Goal: Task Accomplishment & Management: Complete application form

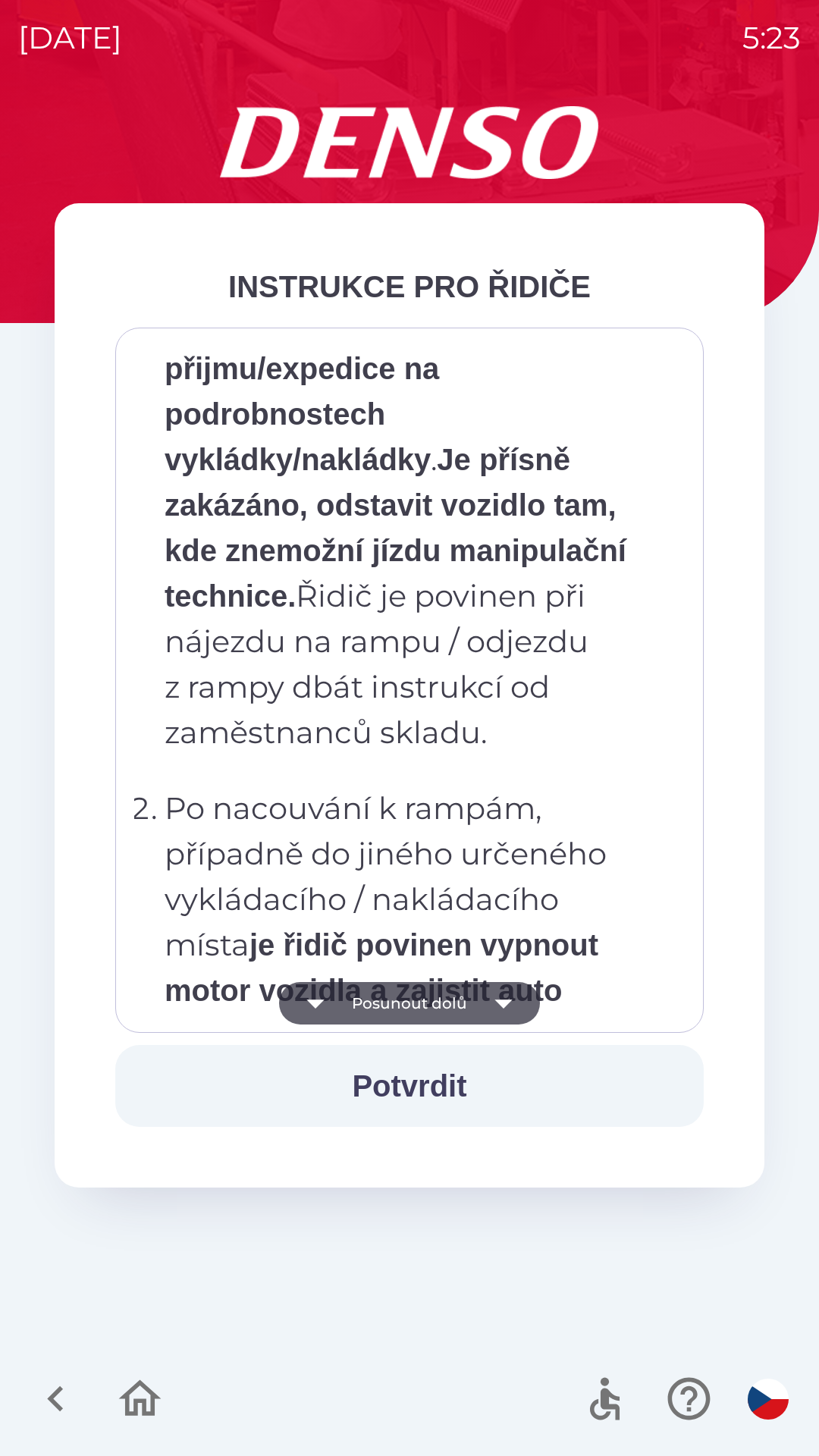
scroll to position [6986, 0]
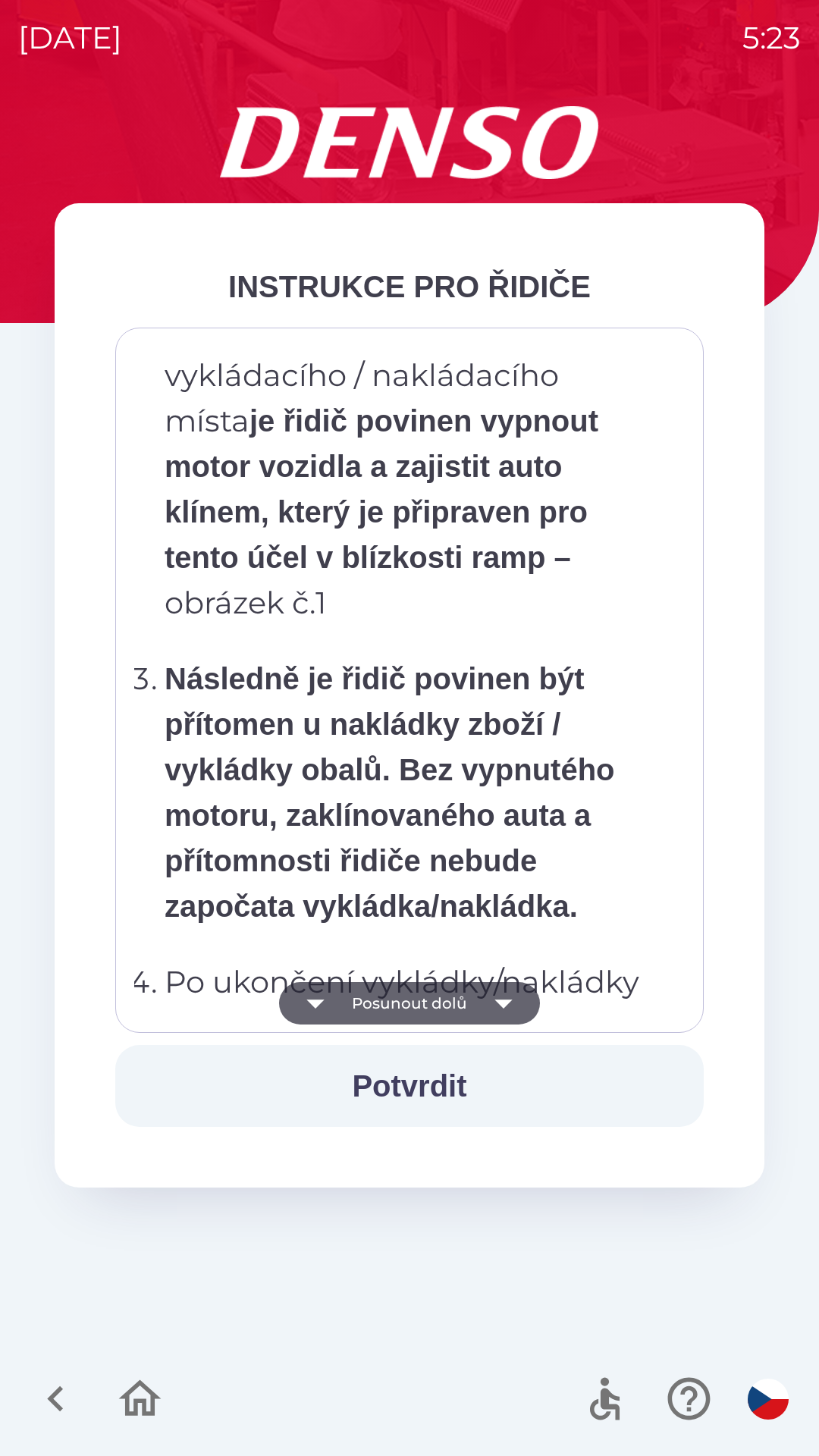
click at [401, 1080] on button "Potvrdit" at bounding box center [410, 1086] width 589 height 82
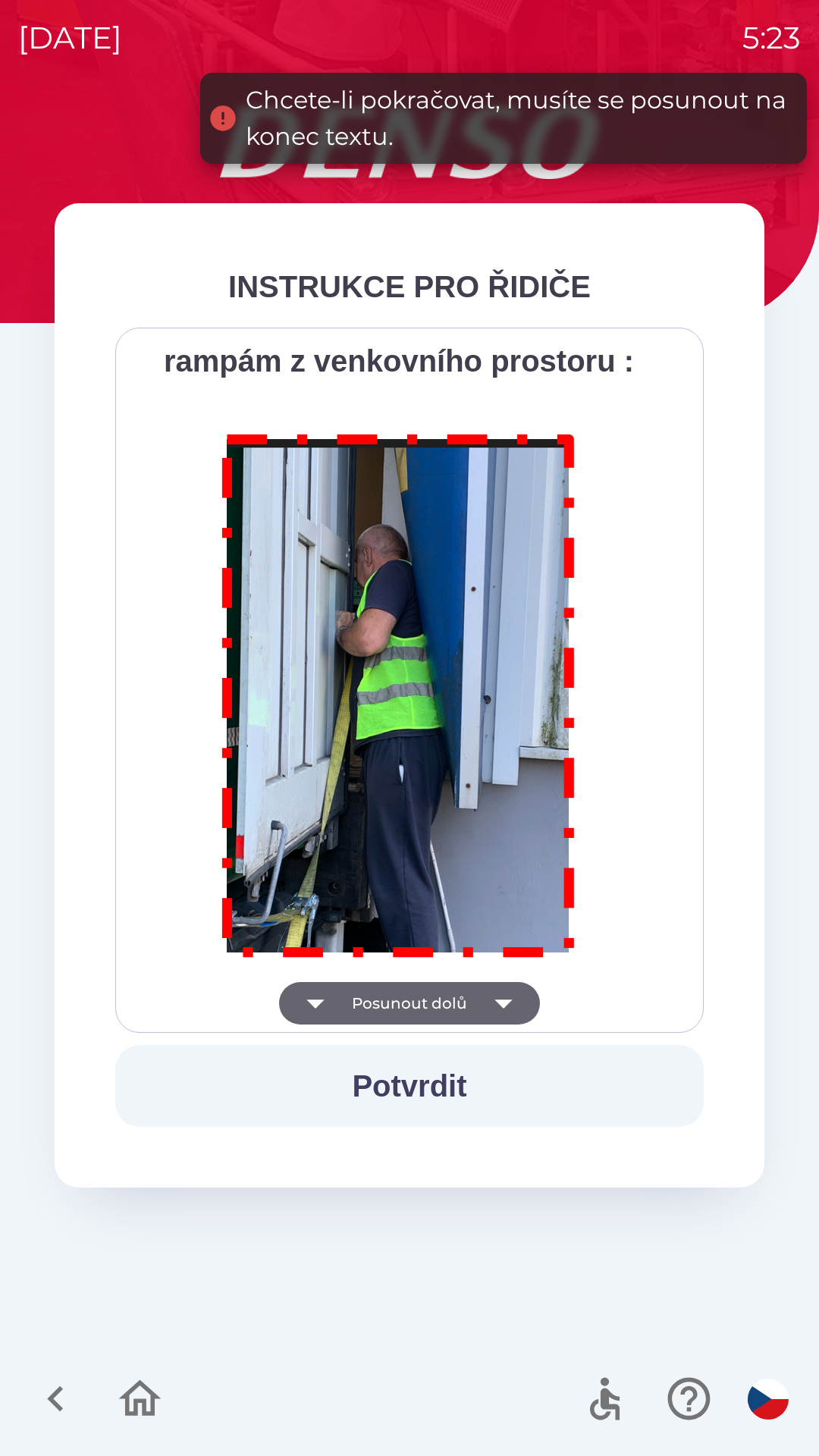
scroll to position [8523, 0]
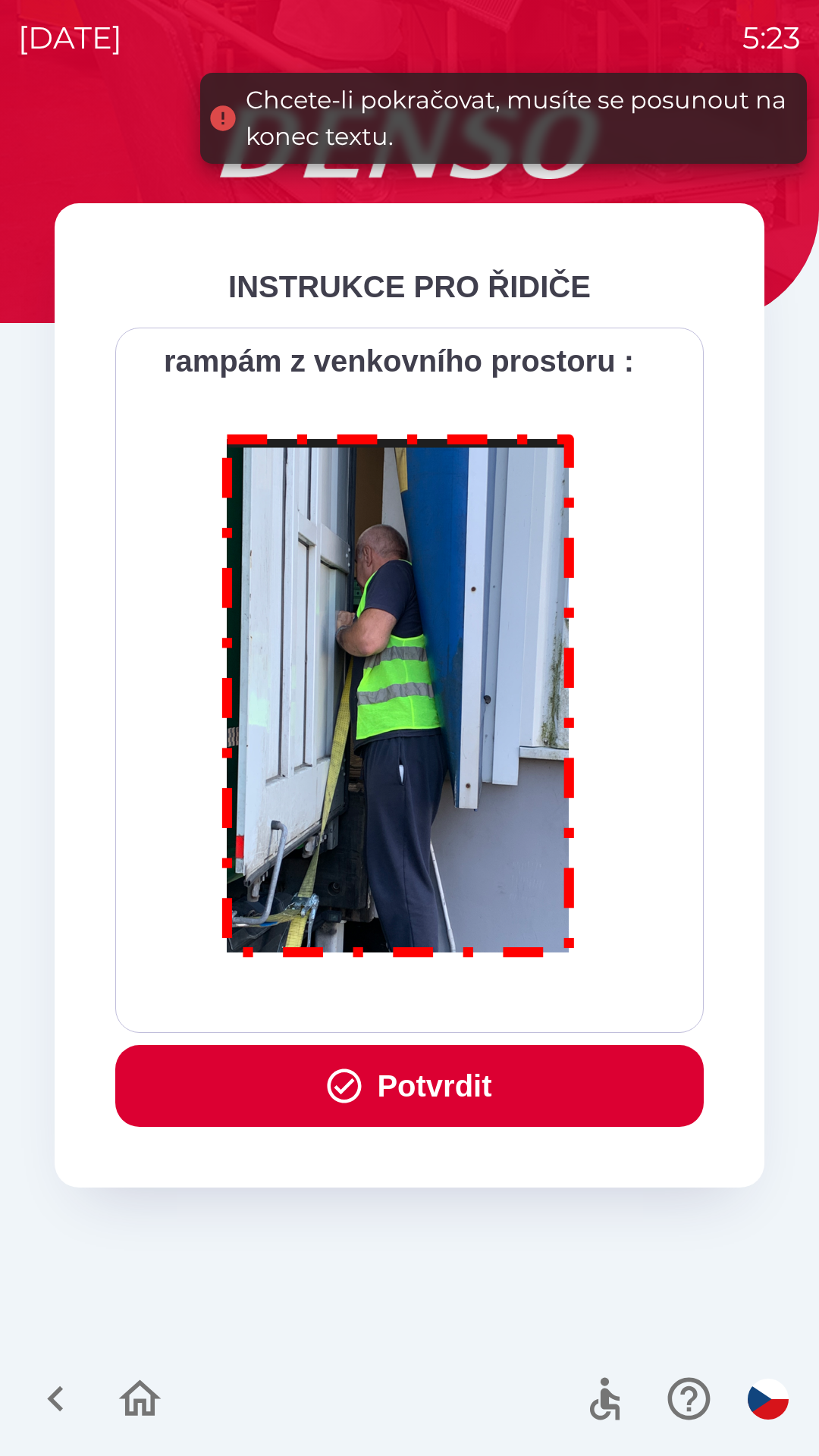
click at [382, 1063] on button "Potvrdit" at bounding box center [410, 1086] width 589 height 82
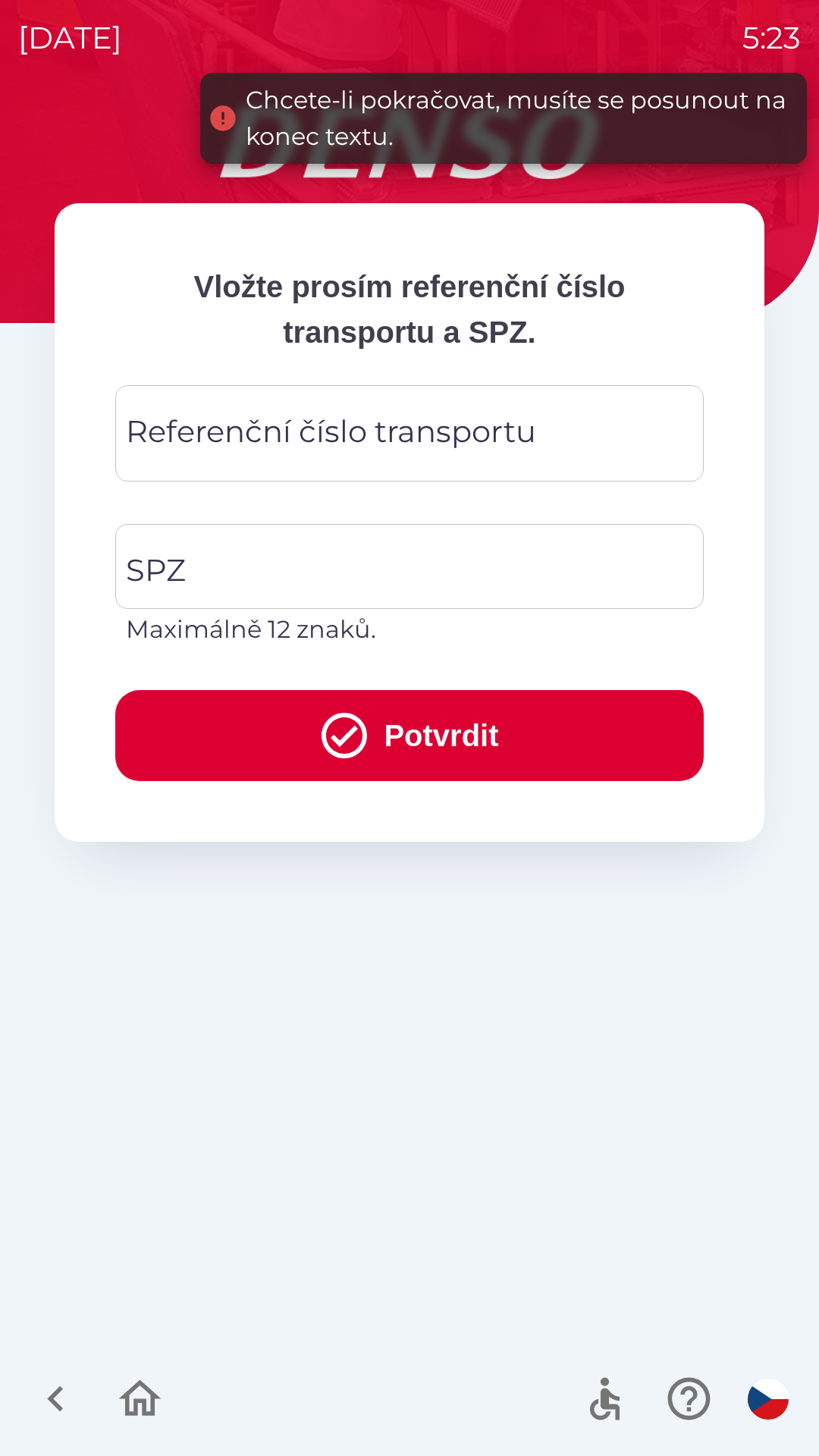
click at [208, 437] on div "Referenční číslo transportu Referenční číslo transportu" at bounding box center [410, 433] width 589 height 96
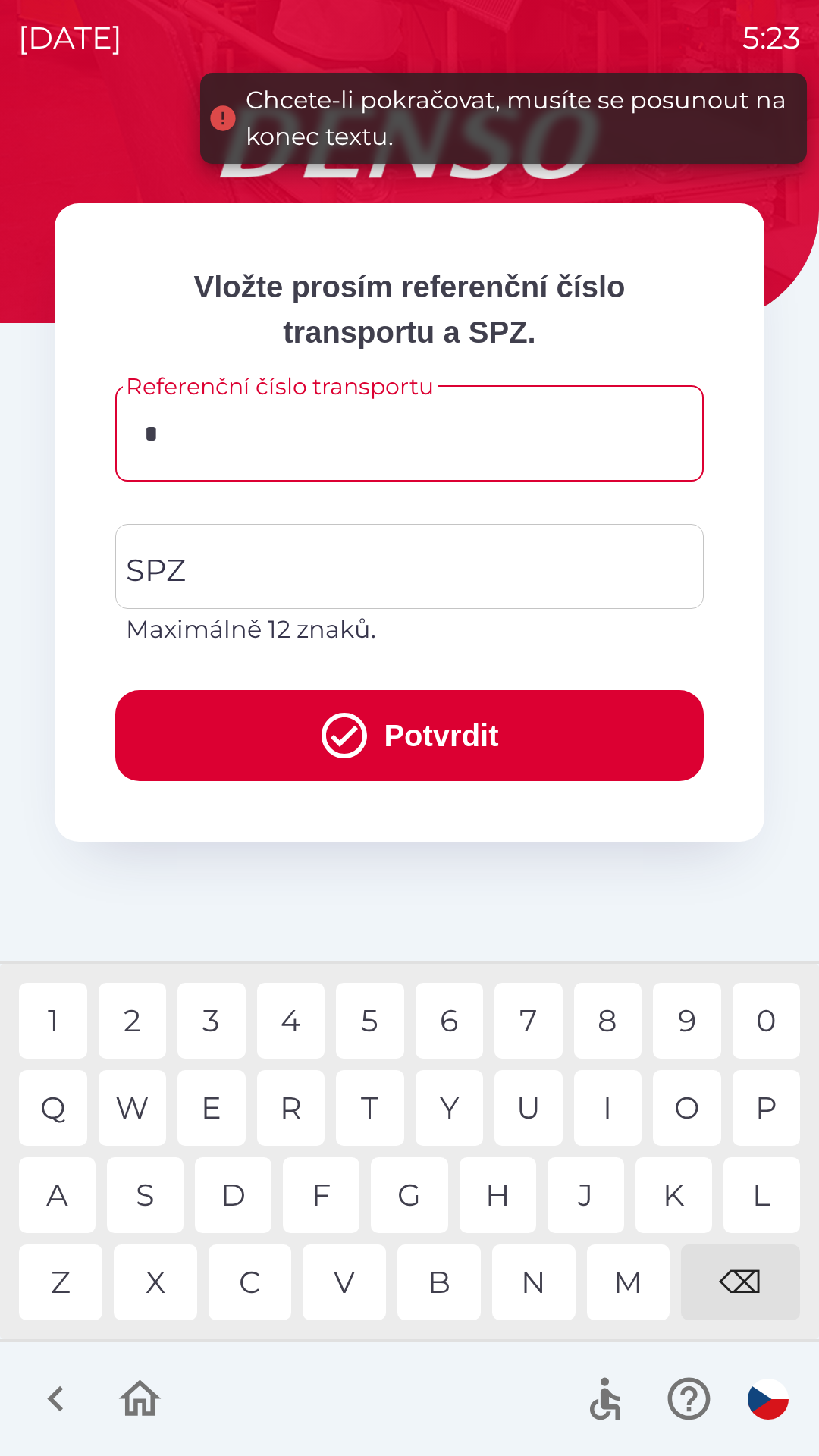
click at [669, 1193] on div "K" at bounding box center [673, 1196] width 77 height 76
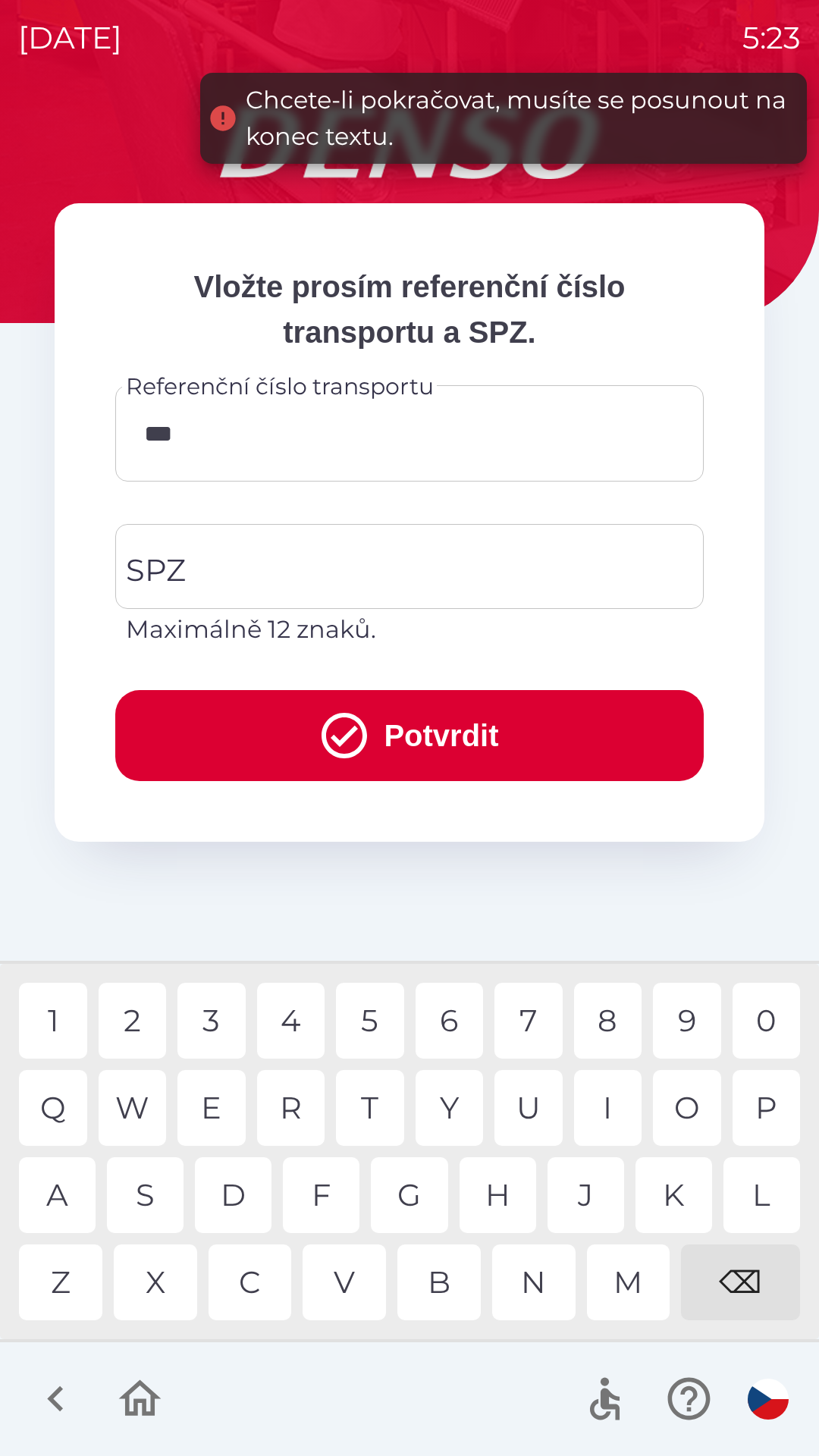
click at [61, 1012] on div "1" at bounding box center [53, 1021] width 68 height 76
click at [281, 1012] on div "4" at bounding box center [291, 1021] width 68 height 76
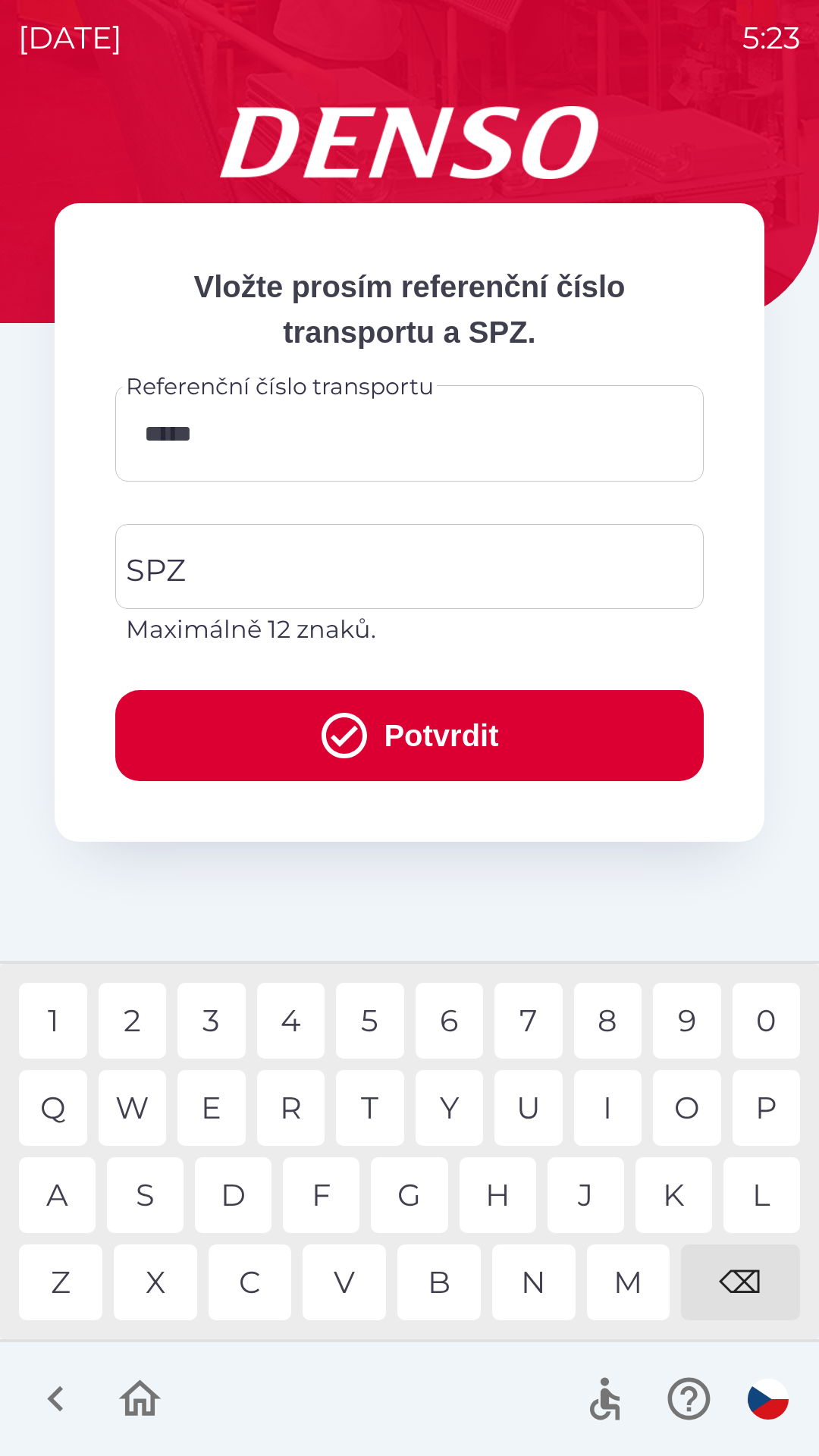
click at [758, 1018] on div "0" at bounding box center [766, 1021] width 68 height 76
type input "******"
click at [196, 562] on input "SPZ" at bounding box center [398, 566] width 552 height 71
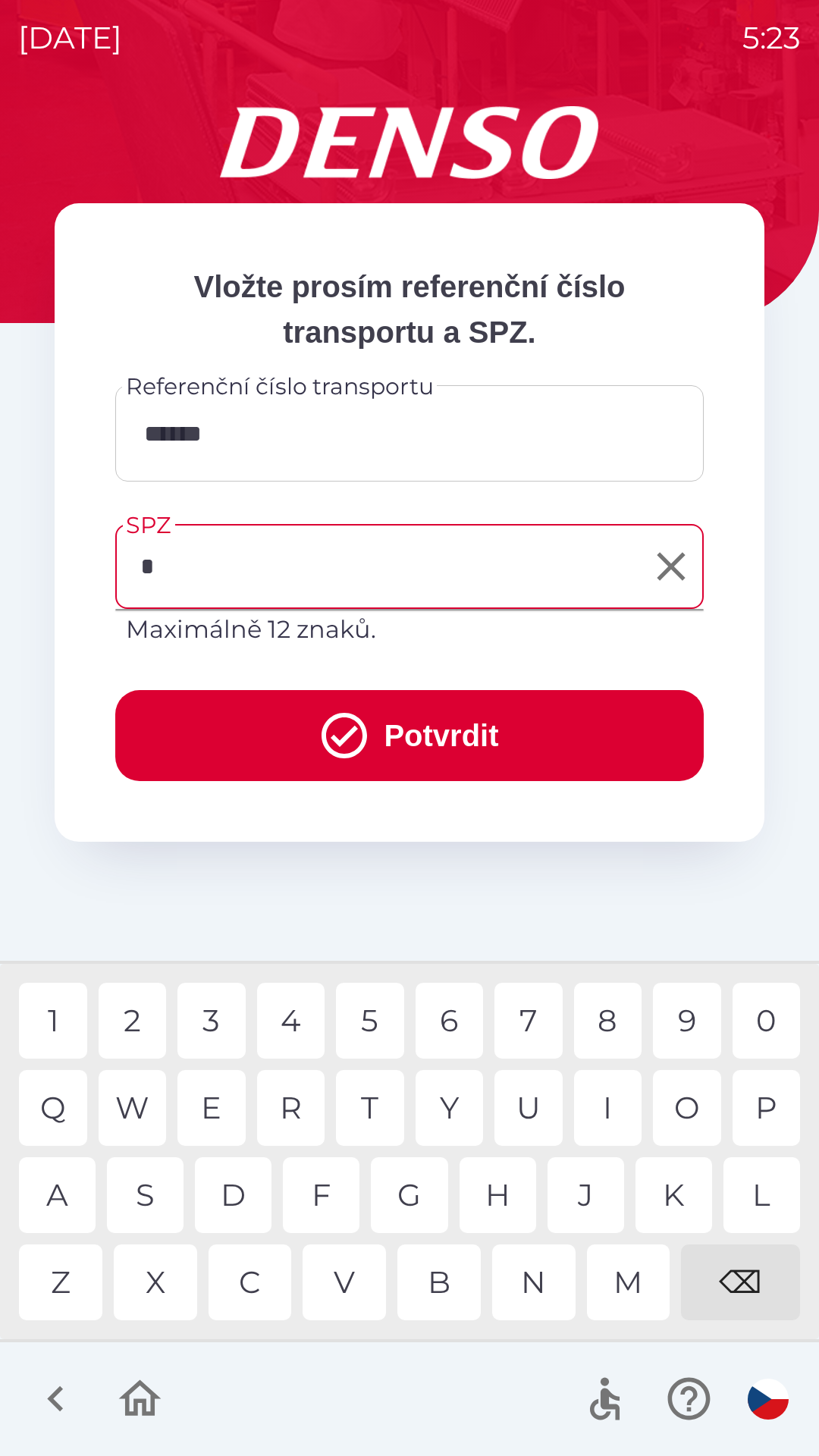
click at [294, 1015] on div "4" at bounding box center [291, 1021] width 68 height 76
click at [374, 993] on div "5" at bounding box center [369, 1021] width 68 height 76
click at [615, 1003] on div "8" at bounding box center [608, 1021] width 68 height 76
type input "*******"
click at [296, 728] on button "Potvrdit" at bounding box center [410, 735] width 589 height 91
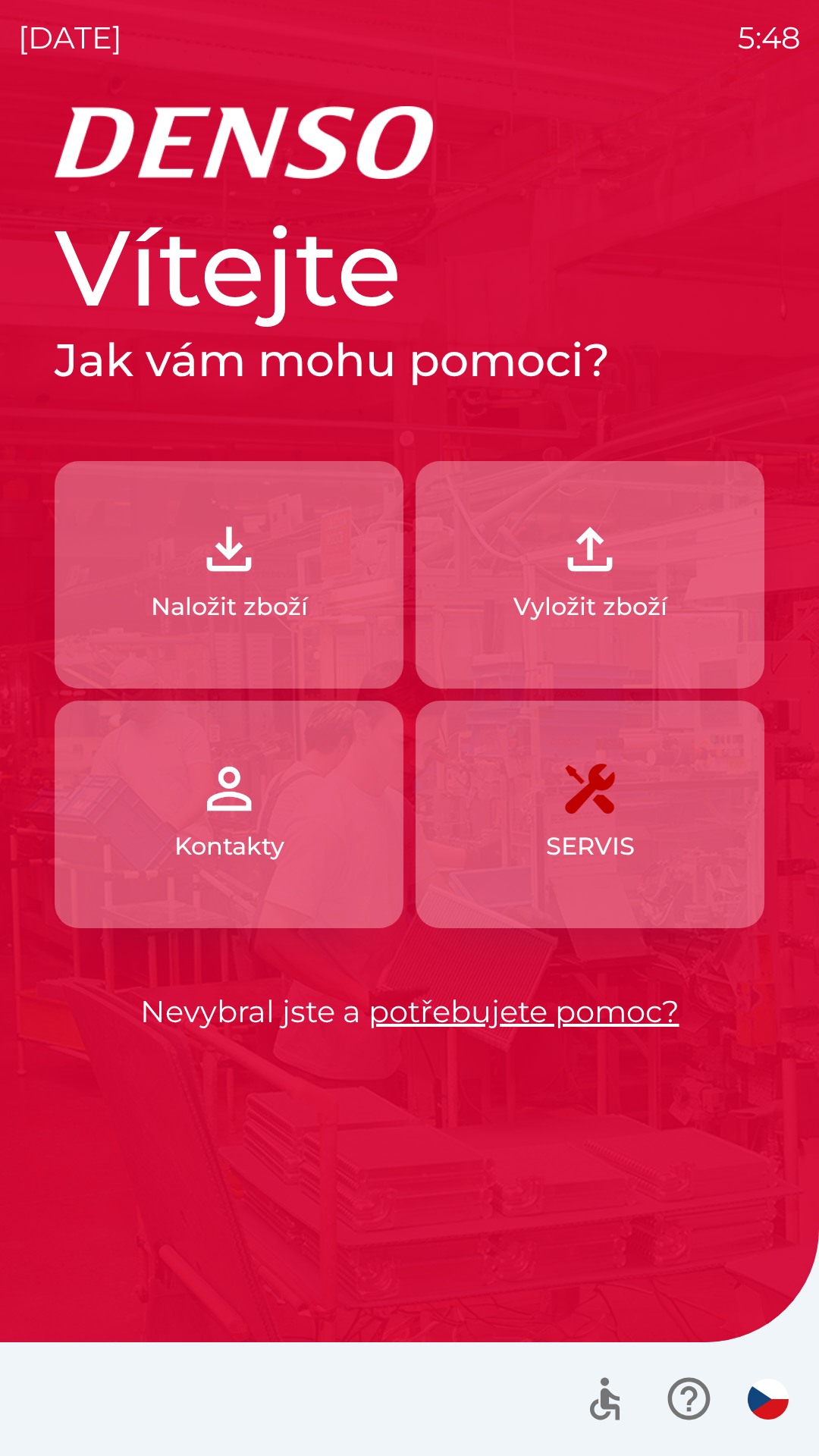
click at [591, 574] on img "button" at bounding box center [589, 549] width 67 height 67
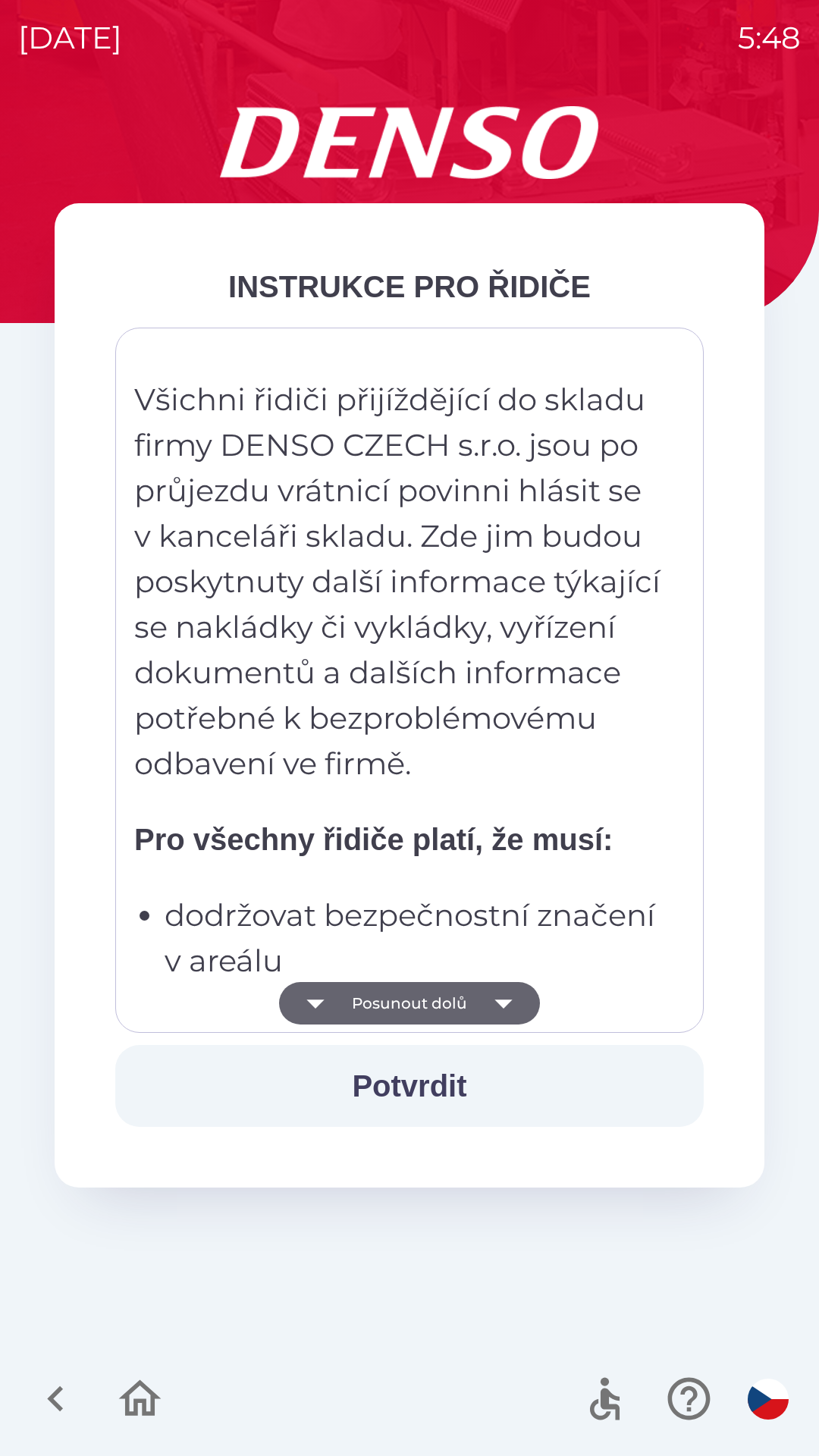
click at [516, 1014] on icon "button" at bounding box center [503, 1003] width 43 height 43
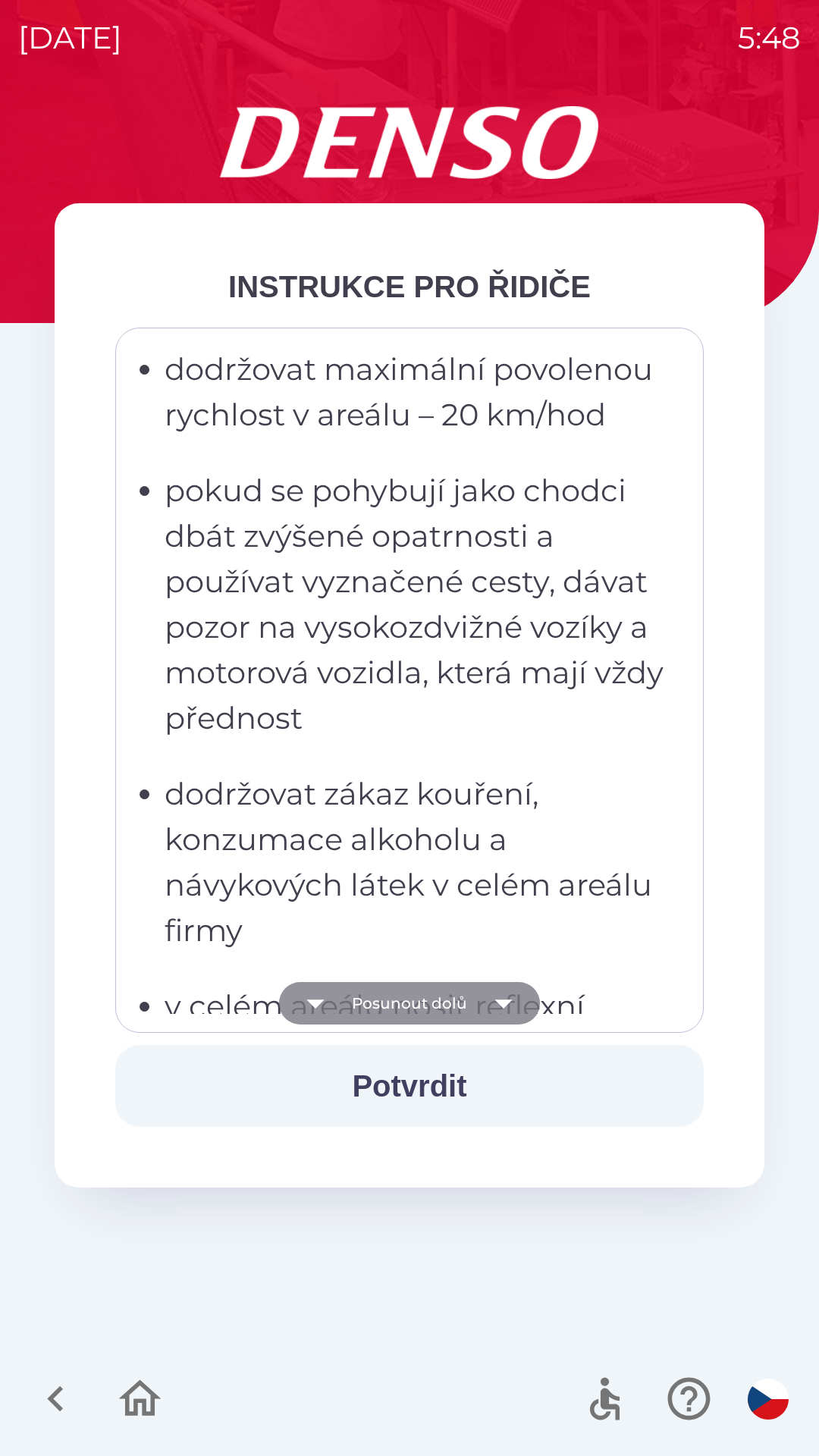
click at [502, 996] on icon "button" at bounding box center [503, 1003] width 43 height 43
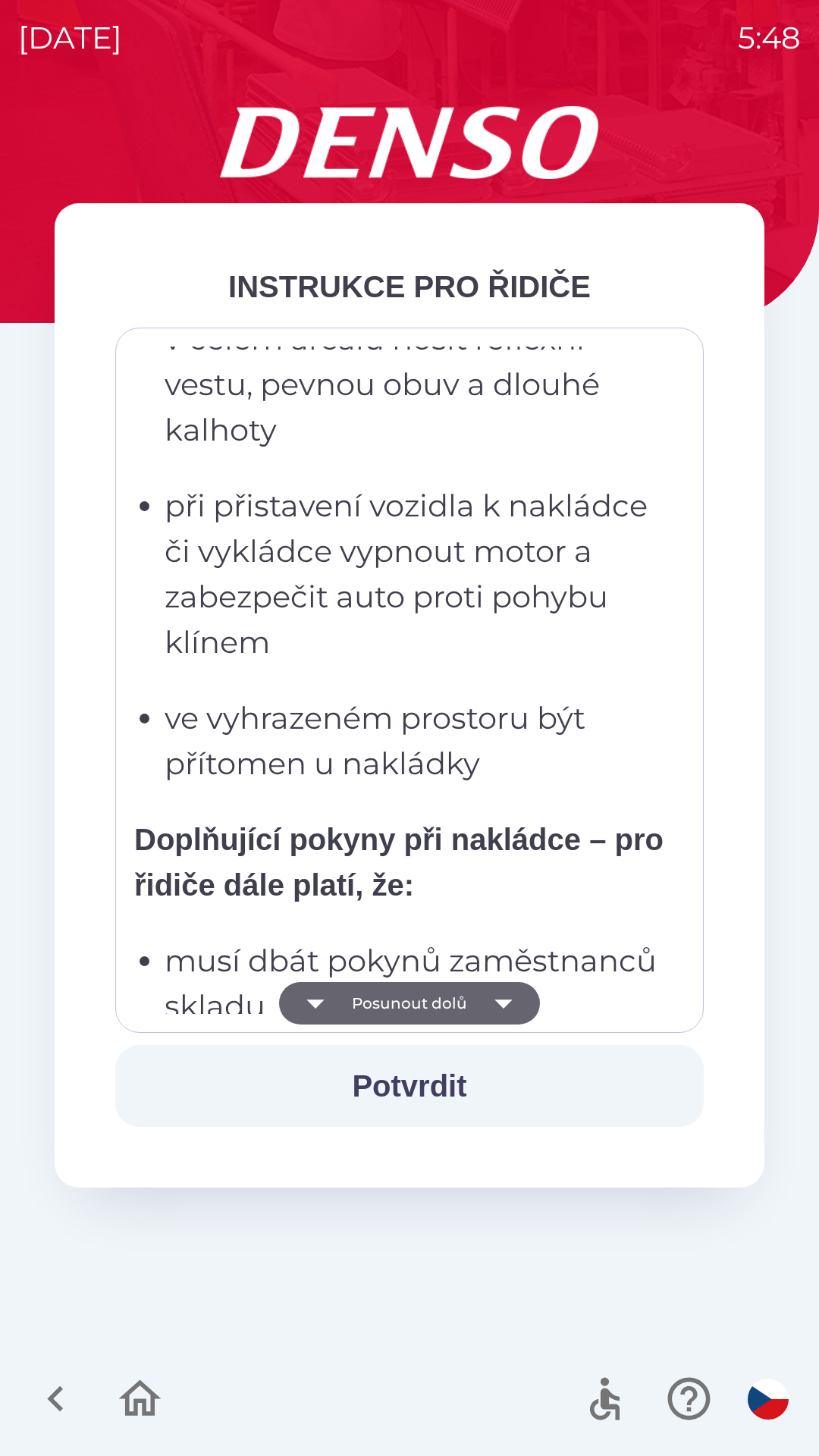
click at [424, 1122] on button "Potvrdit" at bounding box center [410, 1086] width 589 height 82
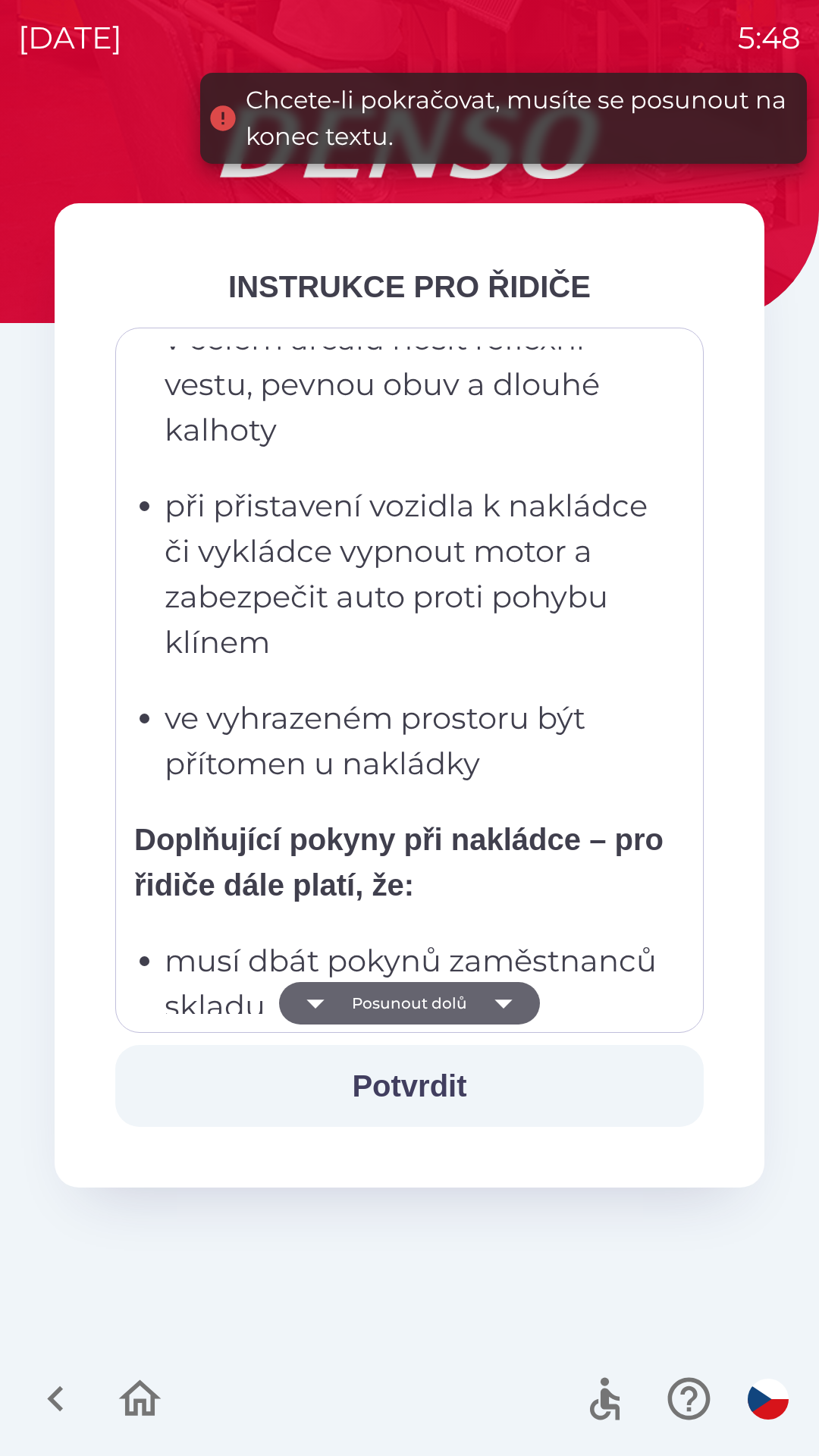
click at [428, 1083] on button "Potvrdit" at bounding box center [410, 1086] width 589 height 82
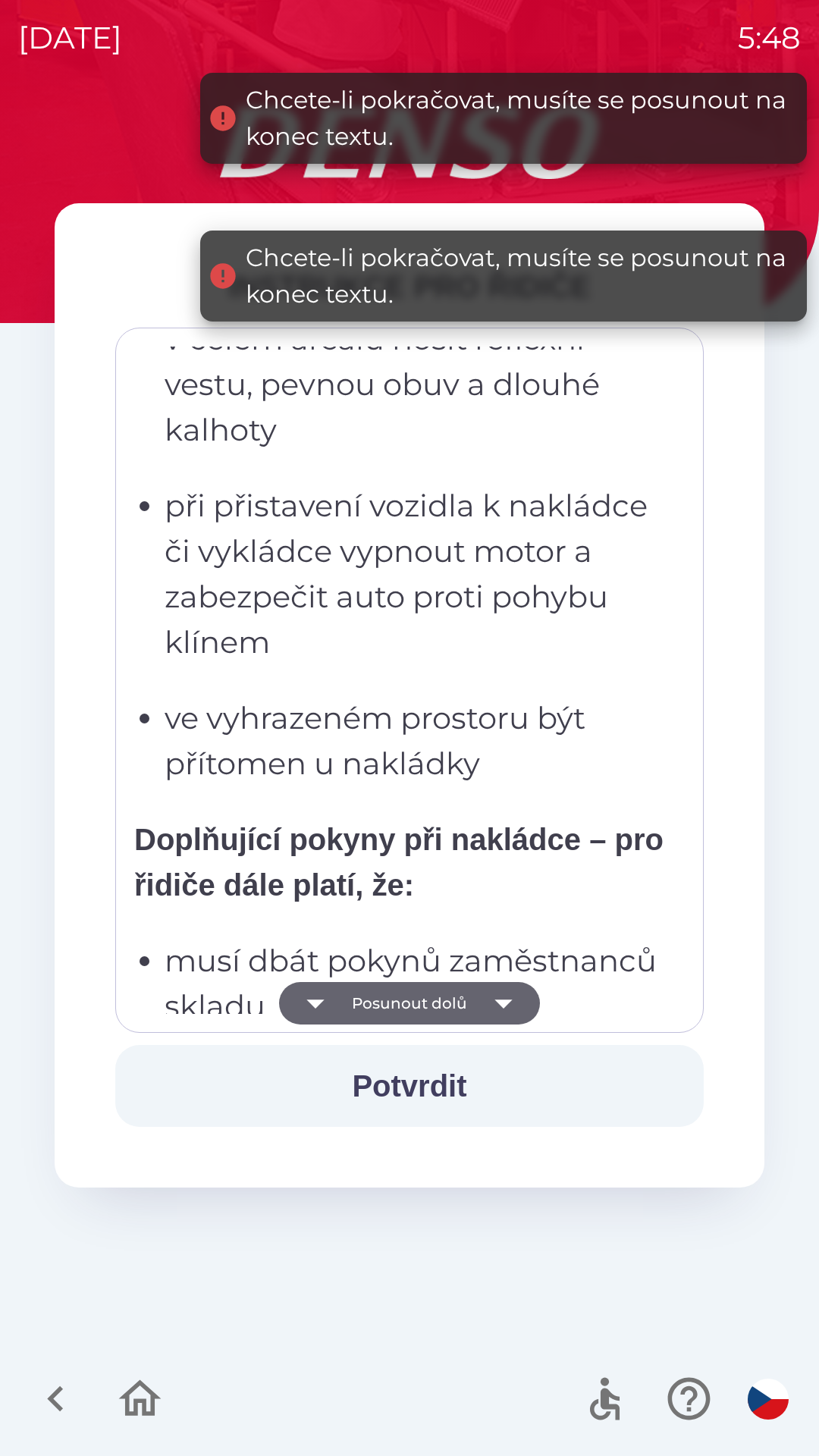
click at [511, 1014] on icon "button" at bounding box center [503, 1003] width 43 height 43
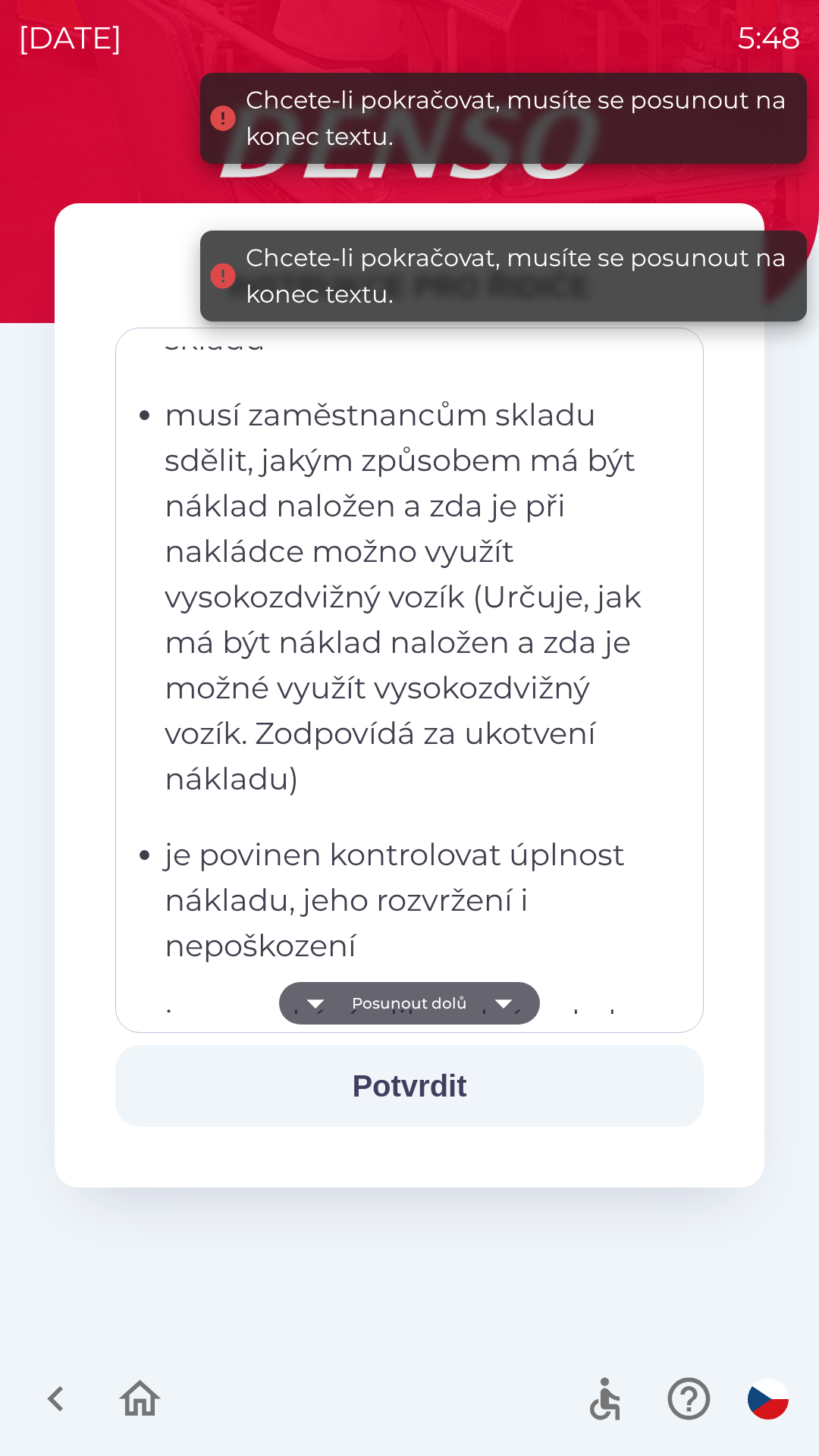
click at [511, 1018] on icon "button" at bounding box center [503, 1003] width 43 height 43
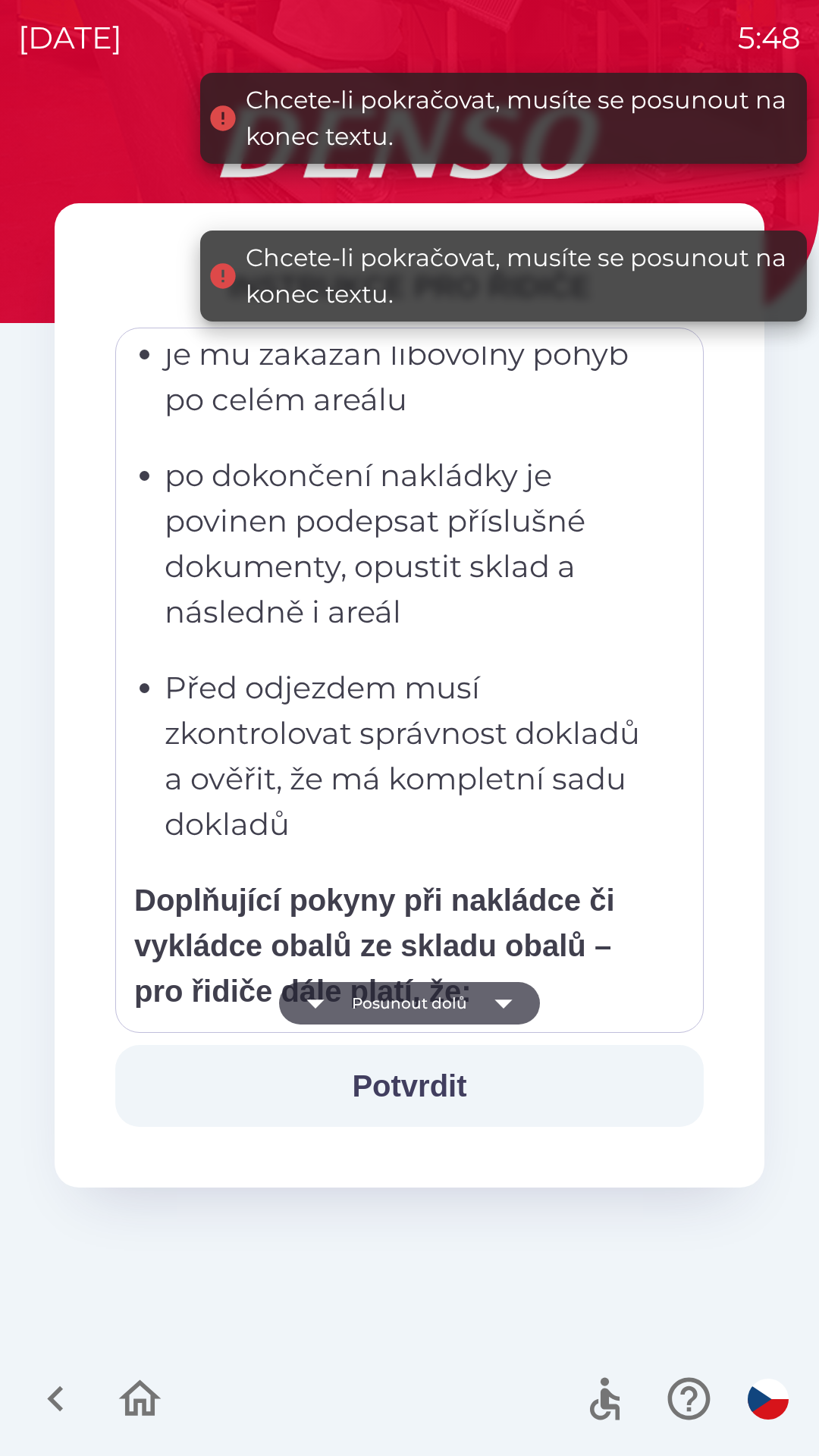
click at [507, 1012] on icon "button" at bounding box center [503, 1003] width 43 height 43
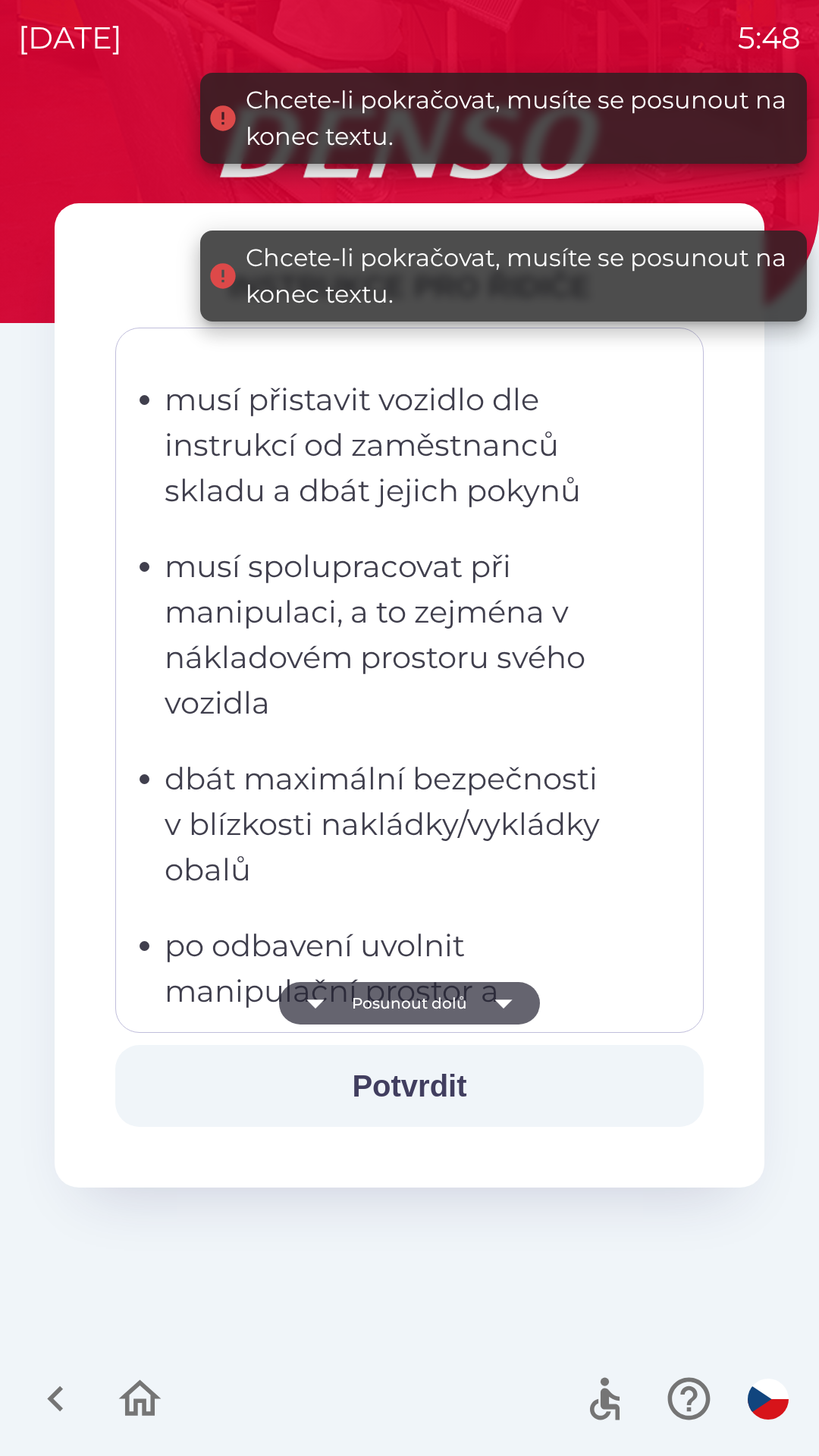
click at [503, 1017] on icon "button" at bounding box center [503, 1003] width 43 height 43
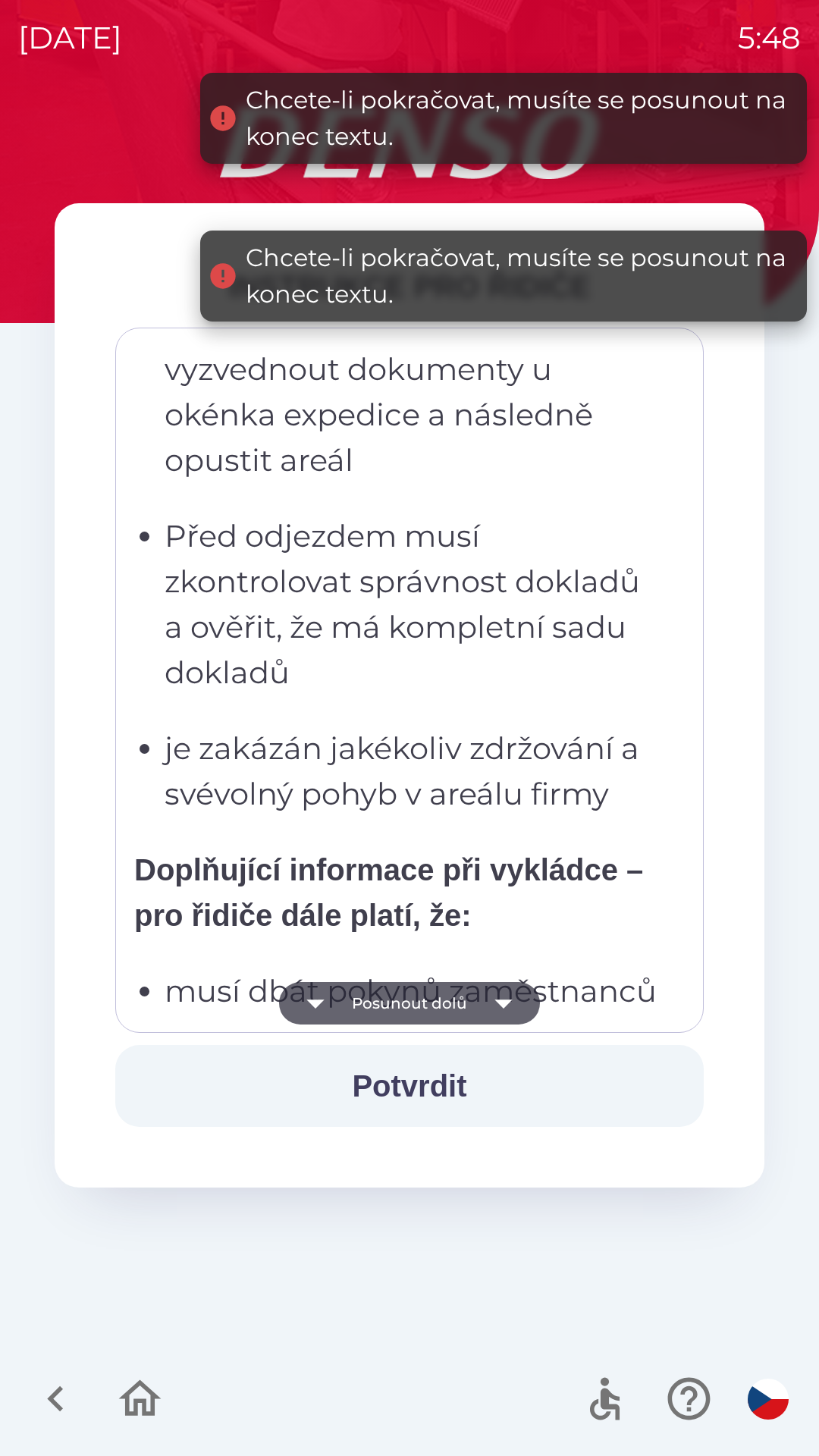
click at [500, 1005] on icon "button" at bounding box center [503, 1004] width 18 height 9
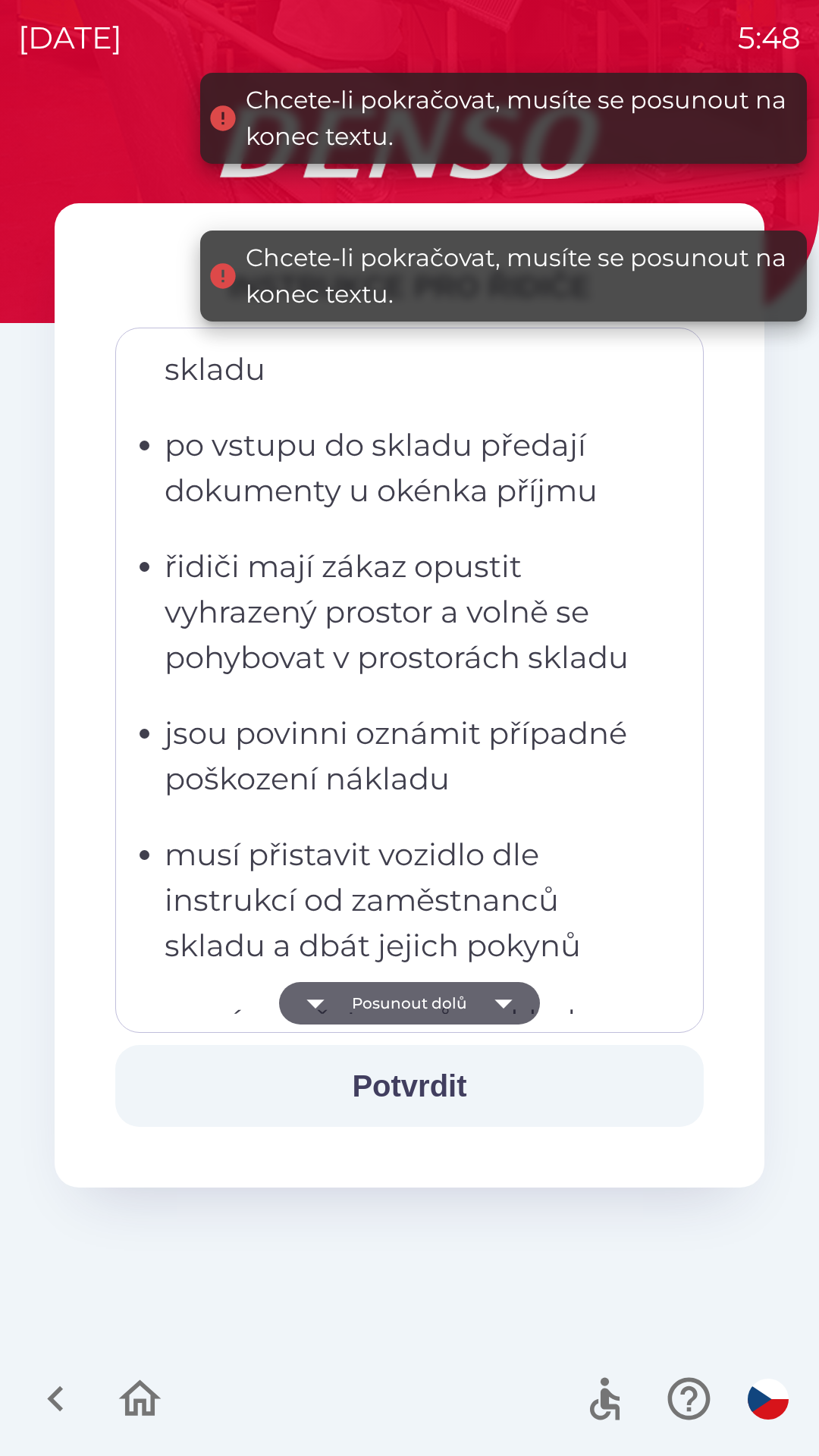
click at [499, 1005] on icon "button" at bounding box center [503, 1003] width 43 height 43
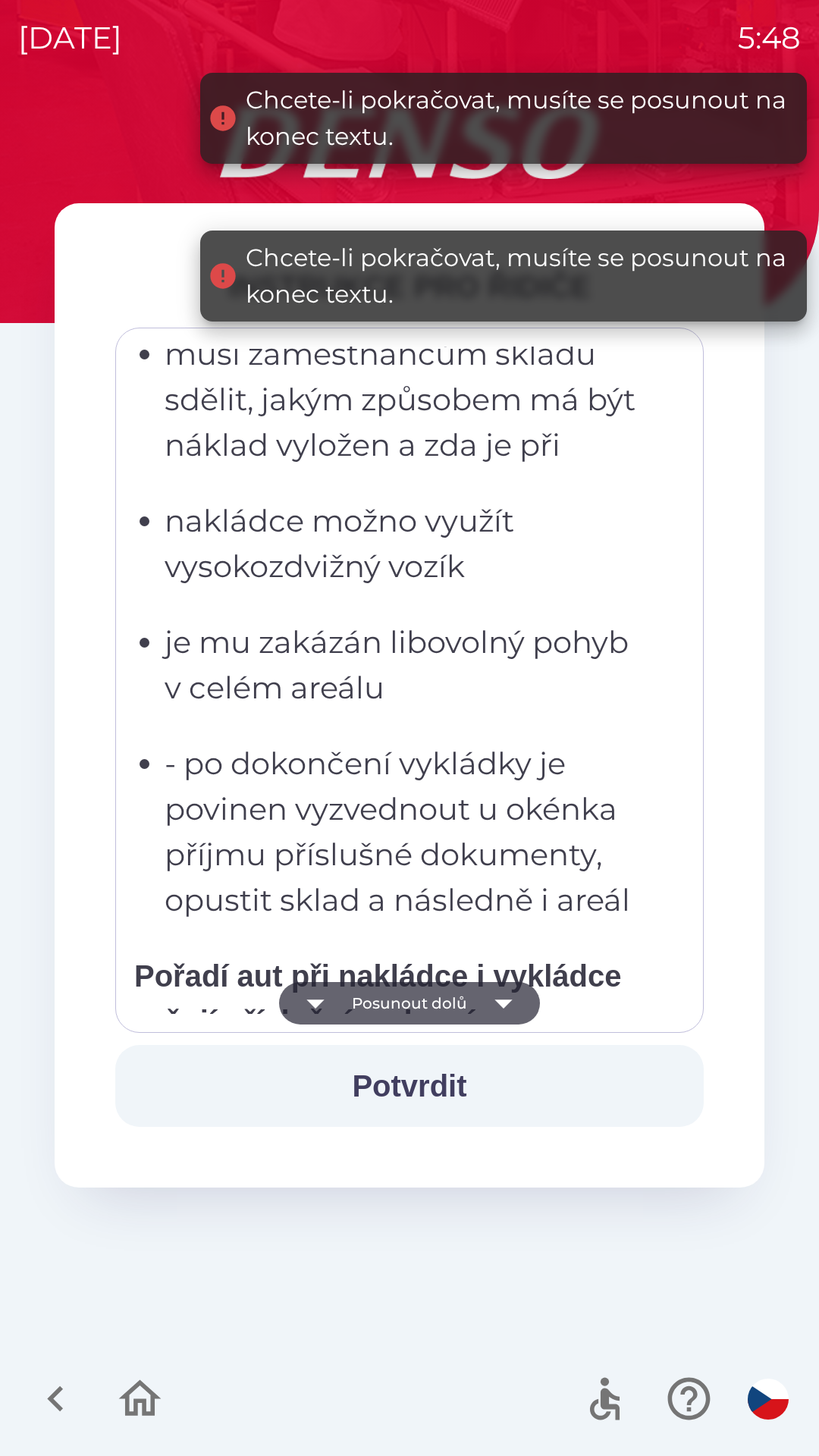
click at [501, 1003] on icon "button" at bounding box center [503, 1004] width 18 height 9
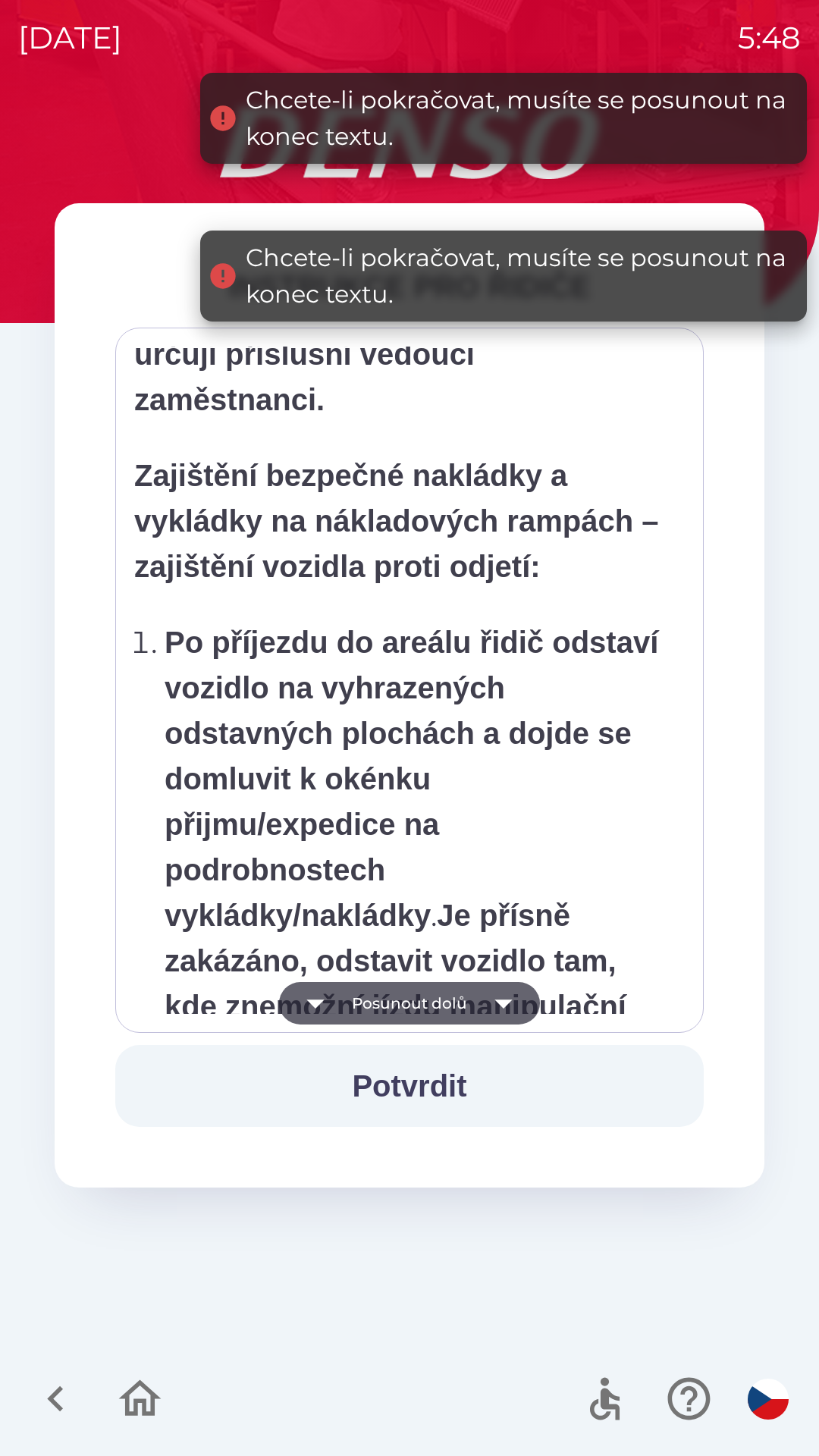
click at [500, 1010] on icon "button" at bounding box center [503, 1003] width 43 height 43
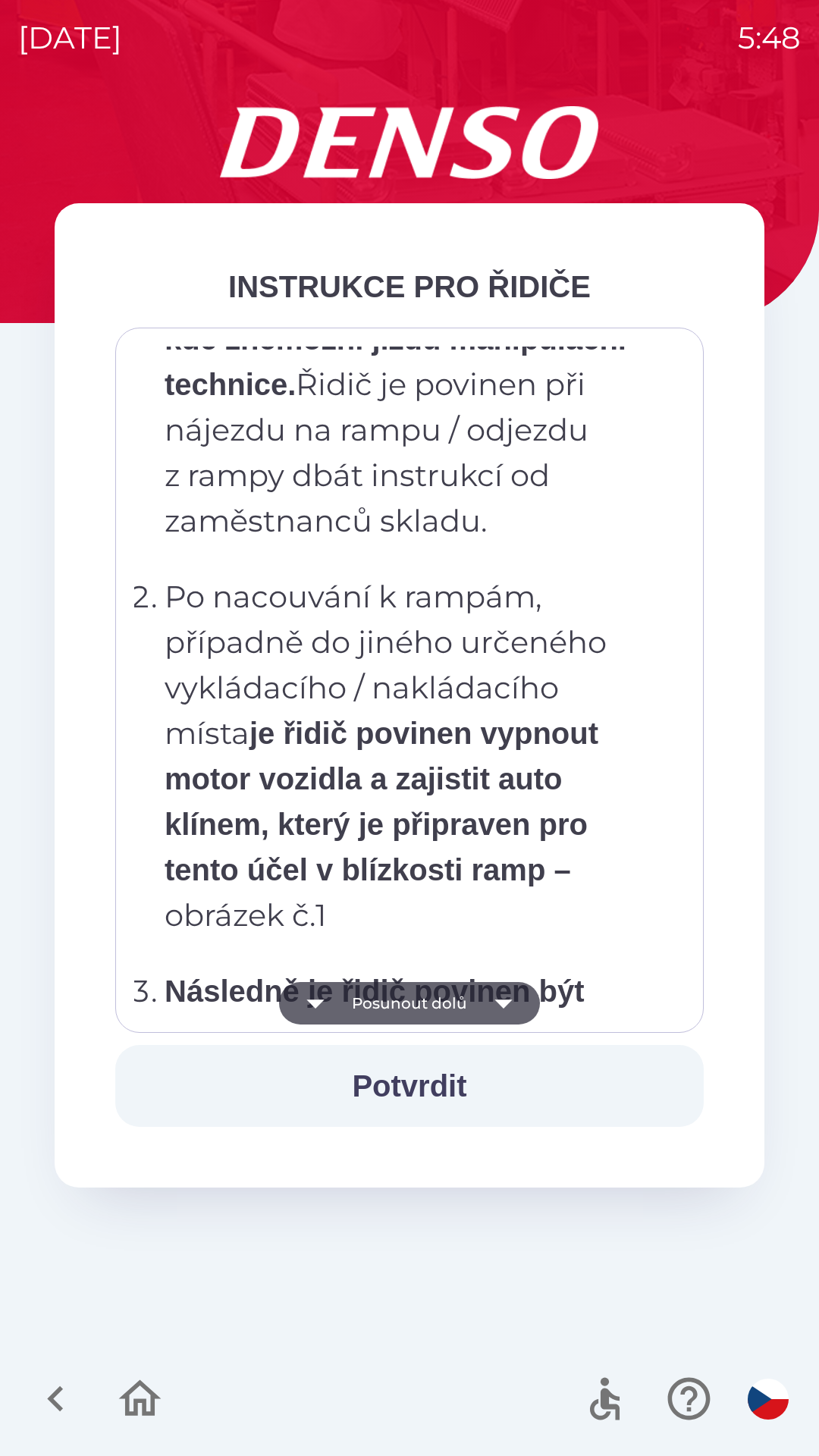
click at [517, 1009] on icon "button" at bounding box center [503, 1003] width 43 height 43
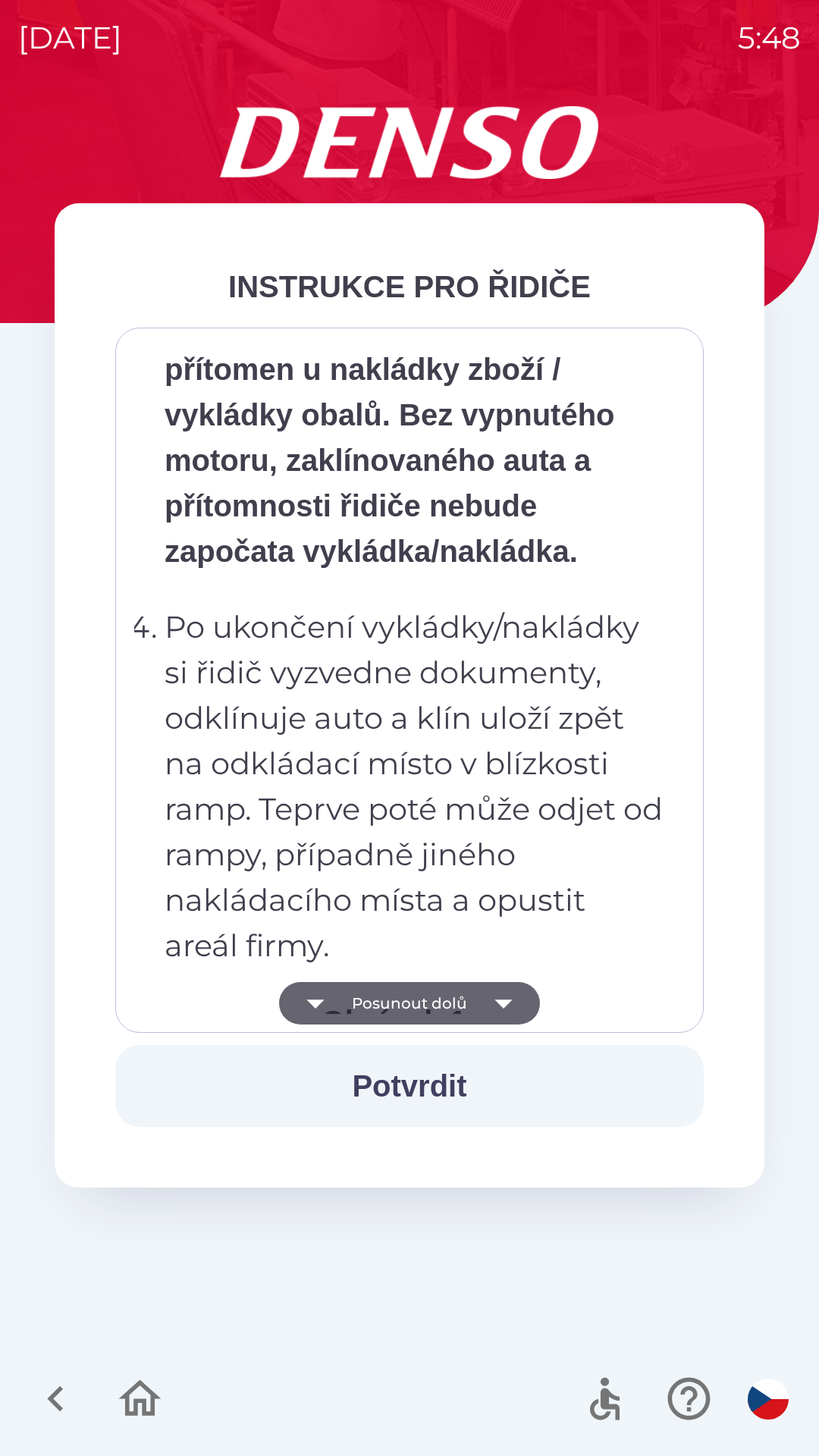
click at [516, 987] on icon "button" at bounding box center [503, 1003] width 43 height 43
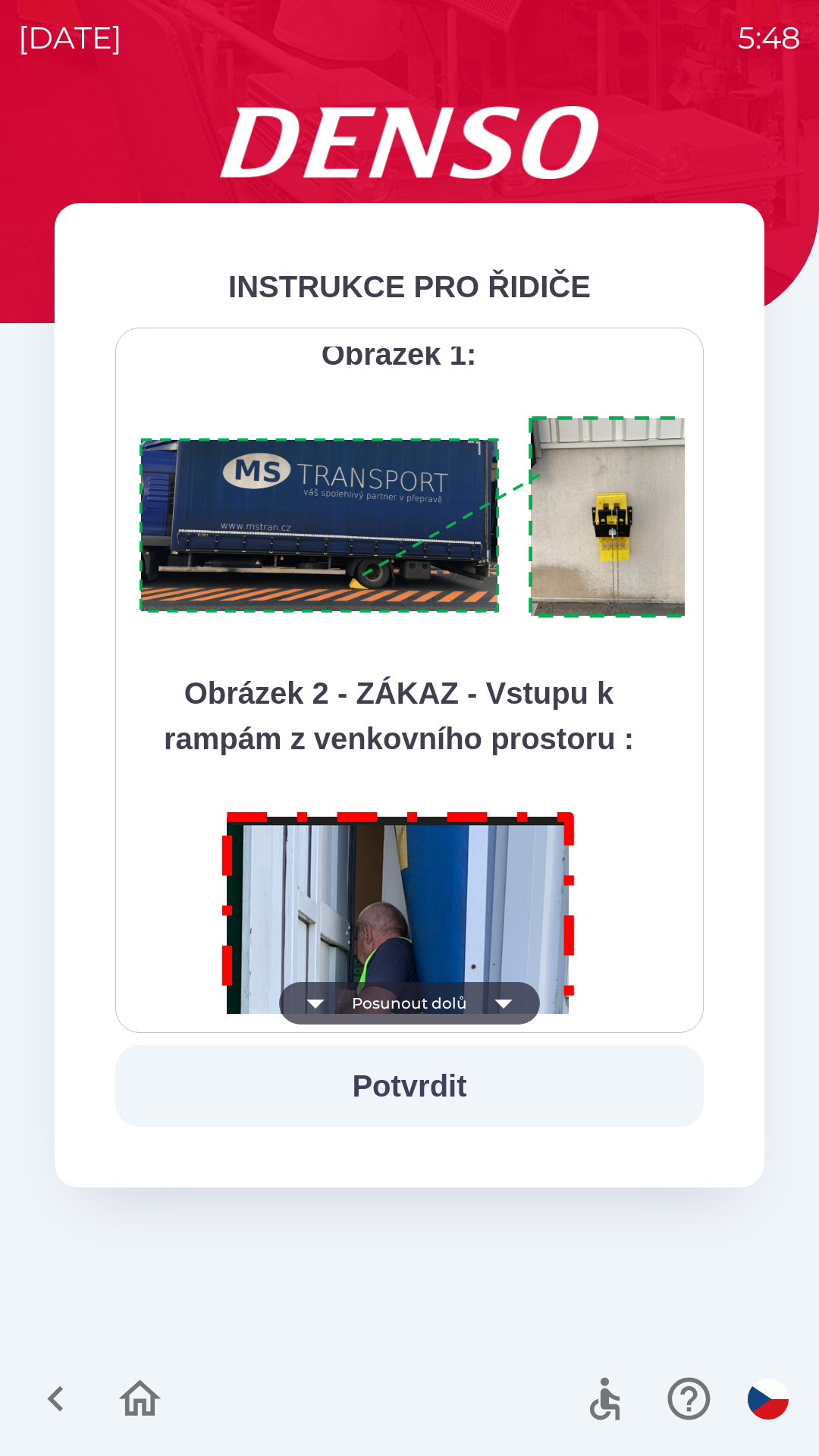
click at [518, 988] on icon "button" at bounding box center [503, 1003] width 43 height 43
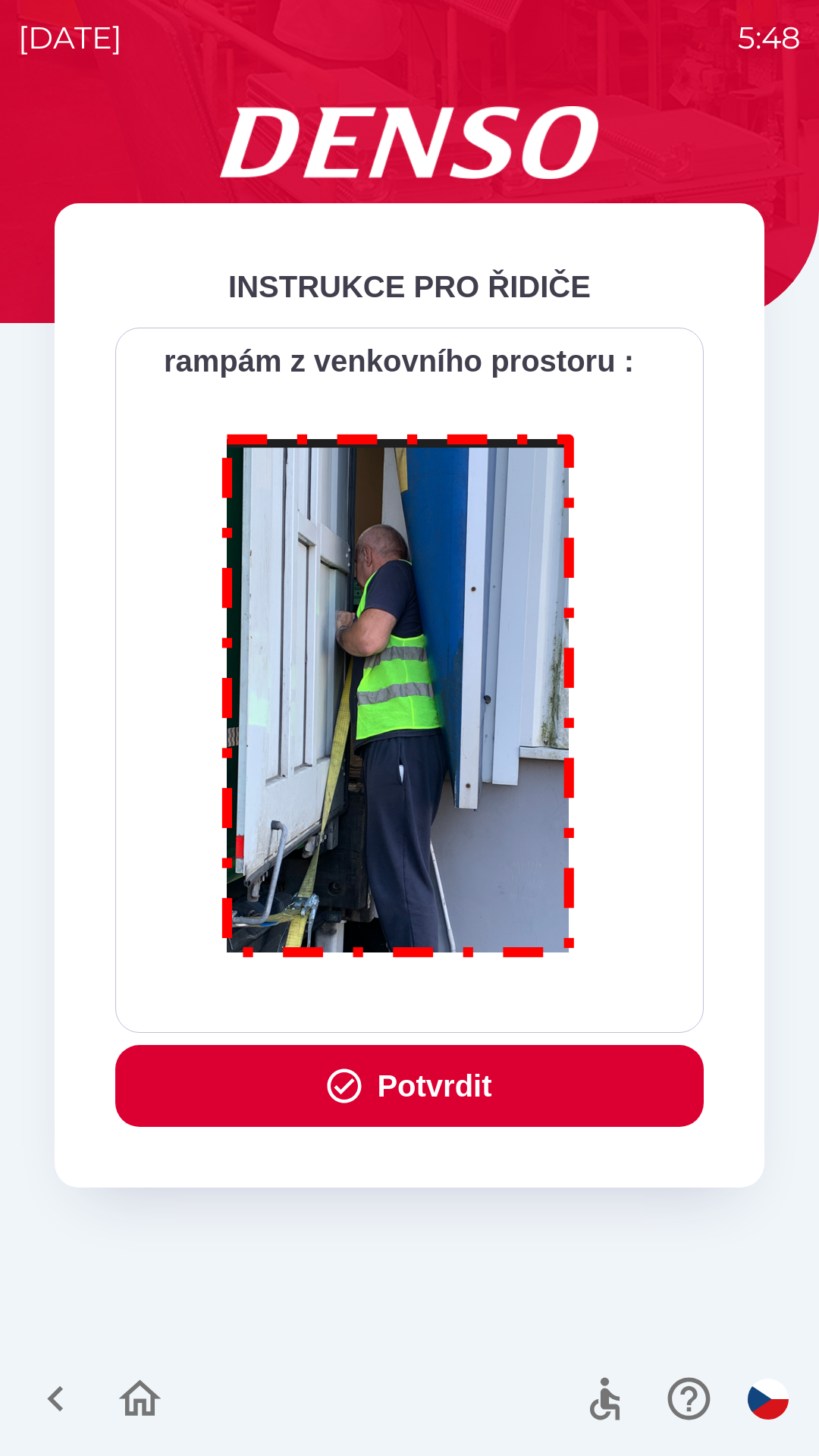
click at [468, 1064] on button "Potvrdit" at bounding box center [410, 1086] width 589 height 82
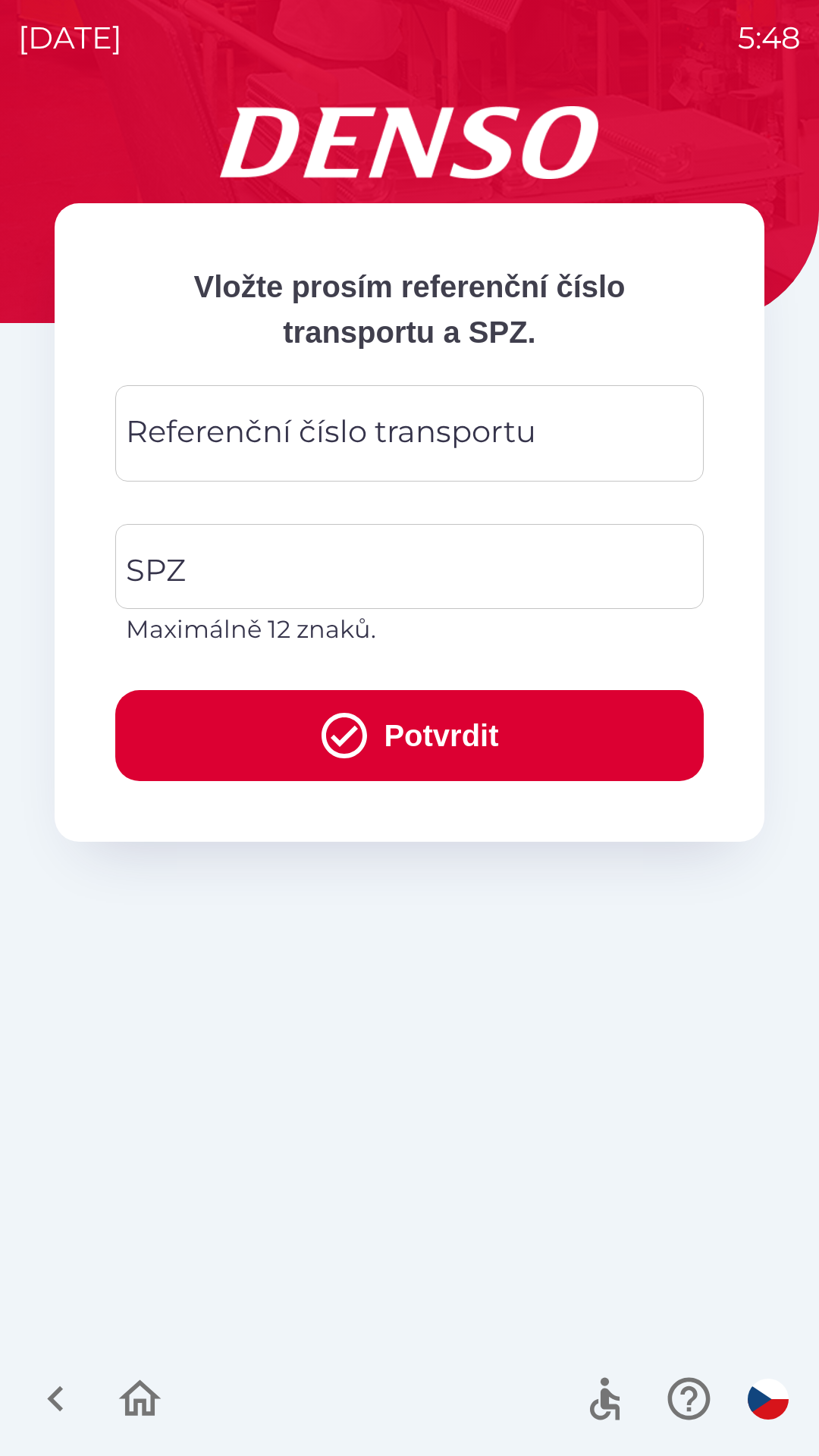
click at [219, 424] on div "Referenční číslo transportu Referenční číslo transportu" at bounding box center [410, 433] width 589 height 96
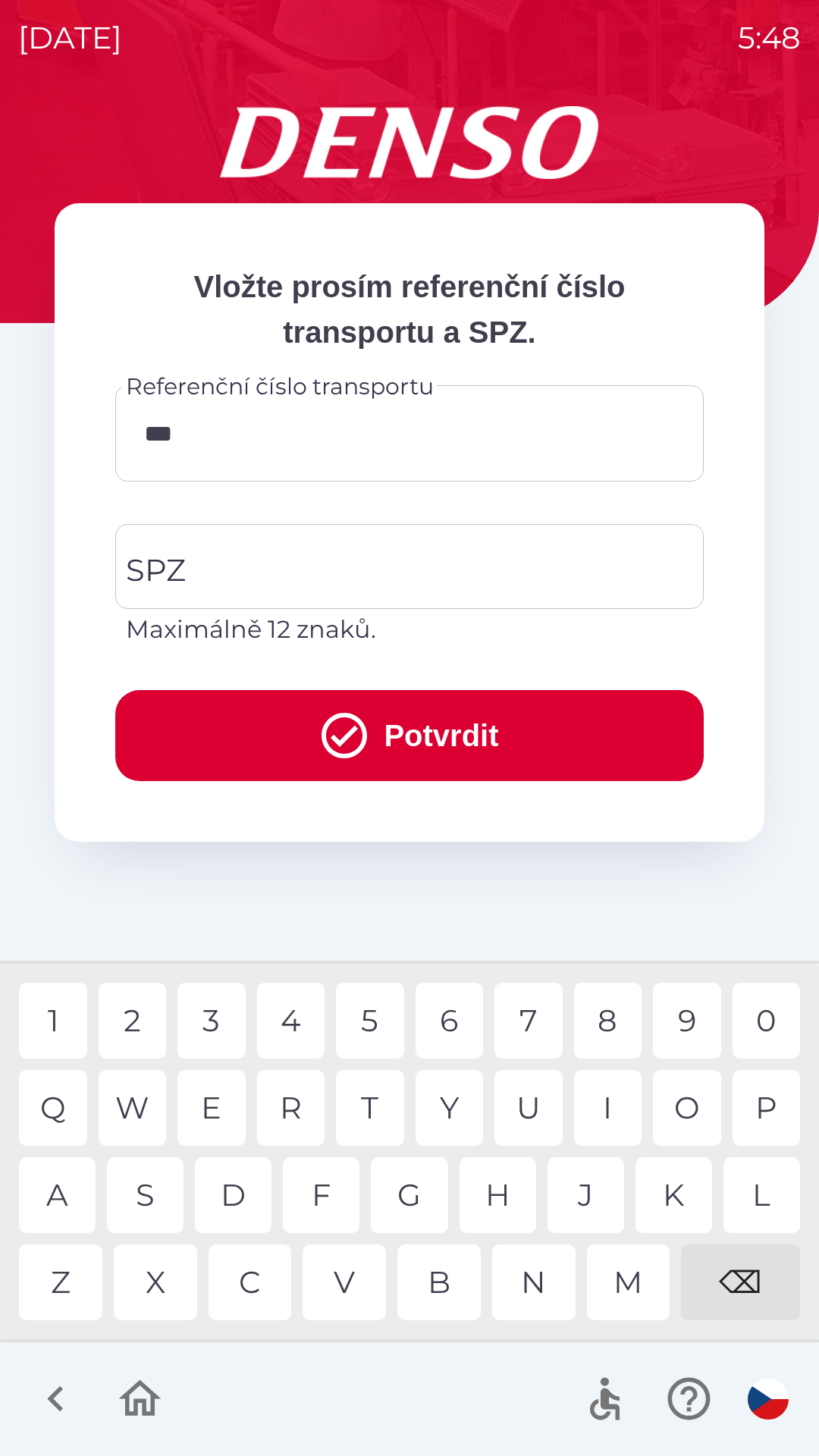
click at [257, 1273] on div "C" at bounding box center [250, 1283] width 83 height 76
click at [521, 1118] on div "U" at bounding box center [528, 1108] width 68 height 76
click at [540, 1012] on div "7" at bounding box center [528, 1021] width 68 height 76
click at [606, 1027] on div "8" at bounding box center [608, 1021] width 68 height 76
type input "**********"
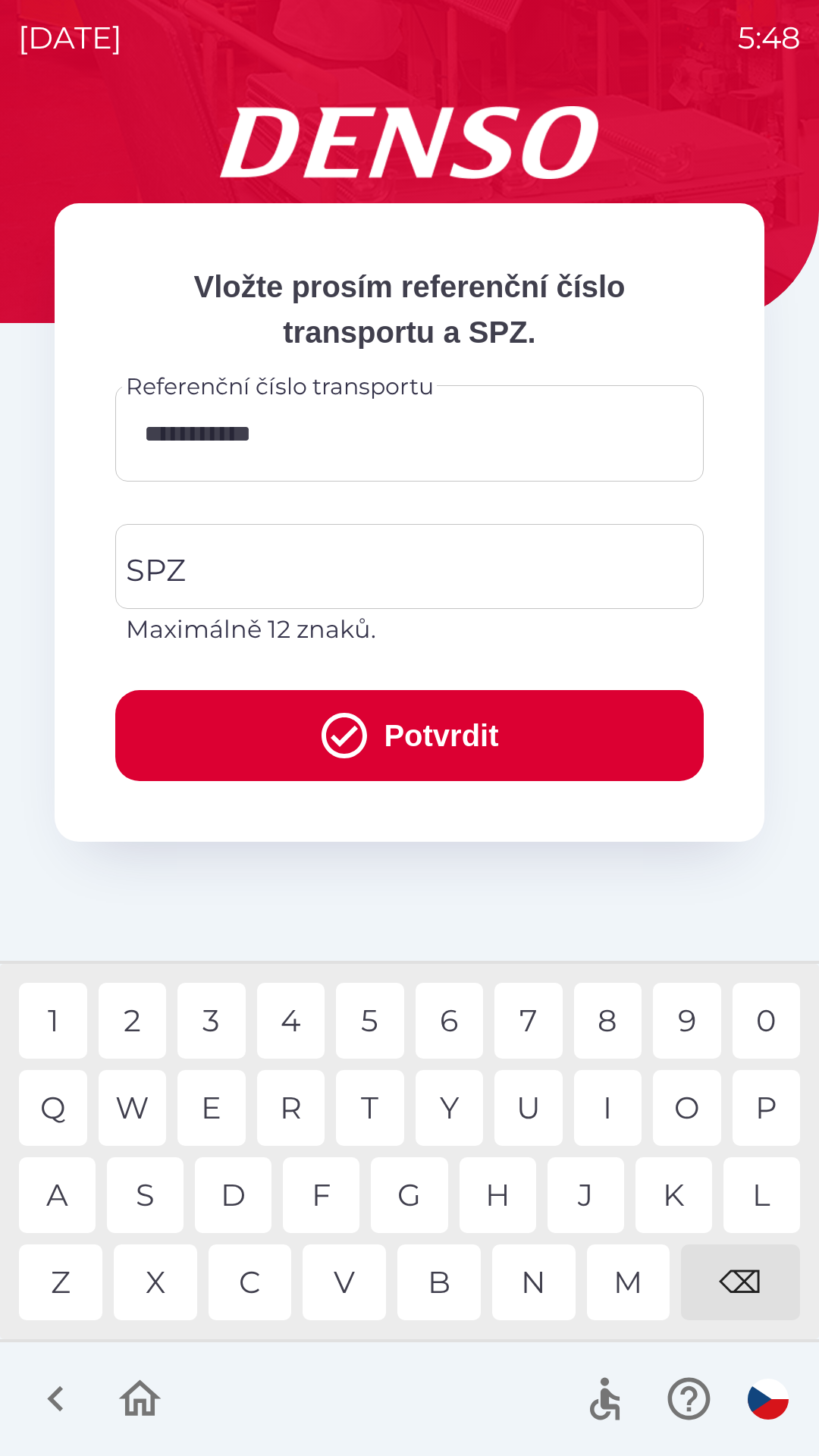
click at [604, 1015] on div "8" at bounding box center [608, 1021] width 68 height 76
click at [261, 565] on input "SPZ" at bounding box center [398, 566] width 552 height 71
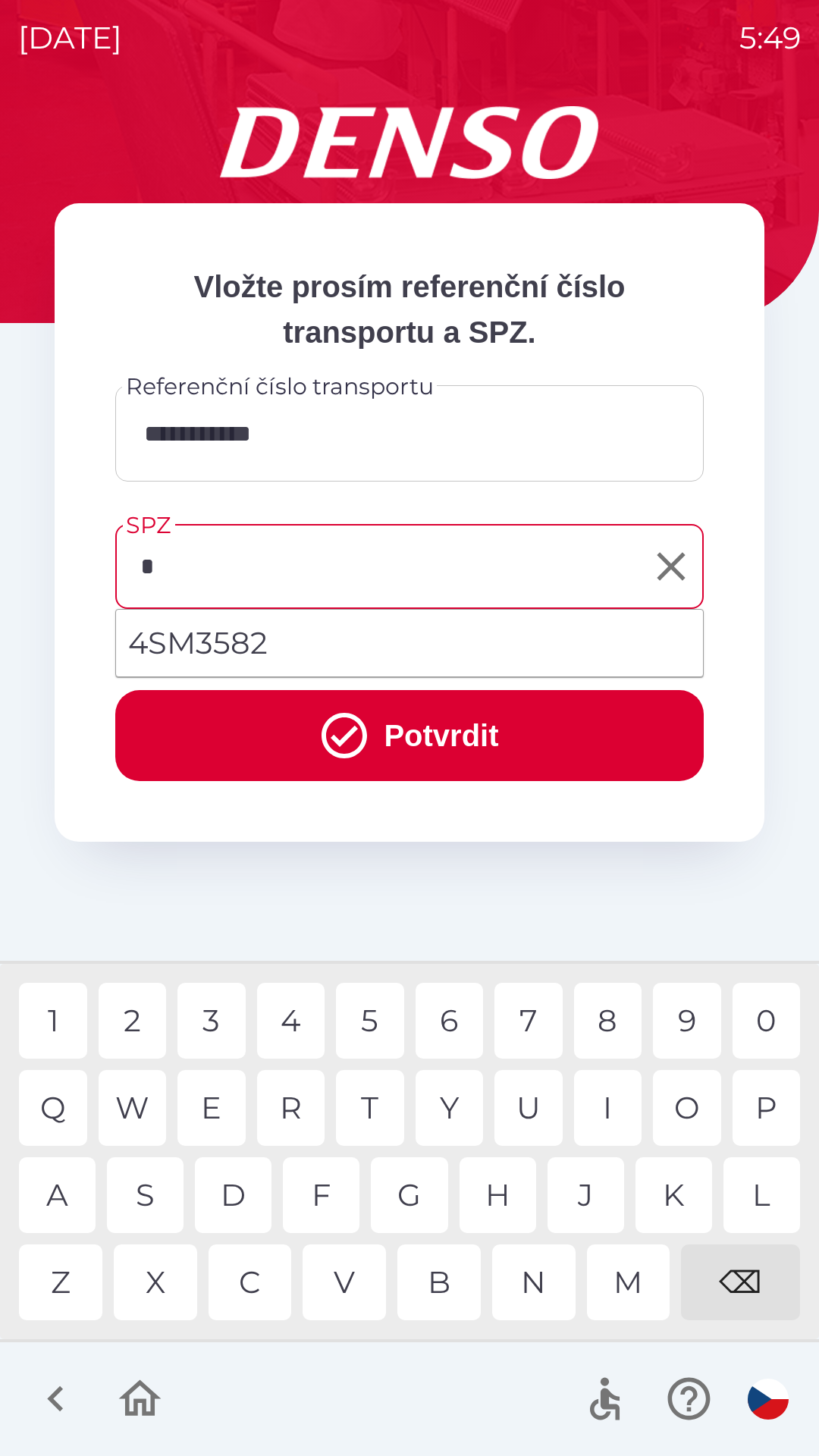
click at [212, 1019] on div "3" at bounding box center [211, 1021] width 68 height 76
click at [62, 1014] on div "1" at bounding box center [53, 1021] width 68 height 76
type input "*******"
click at [493, 739] on button "Potvrdit" at bounding box center [410, 735] width 589 height 91
